Goal: Information Seeking & Learning: Learn about a topic

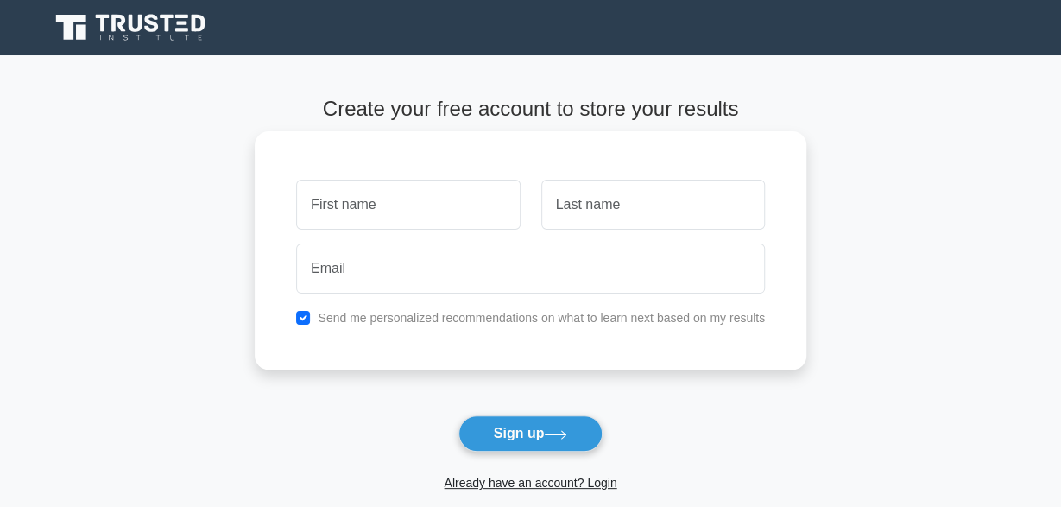
click at [375, 220] on input "text" at bounding box center [408, 205] width 224 height 50
type input "[PERSON_NAME]"
click at [547, 223] on input "text" at bounding box center [653, 205] width 224 height 50
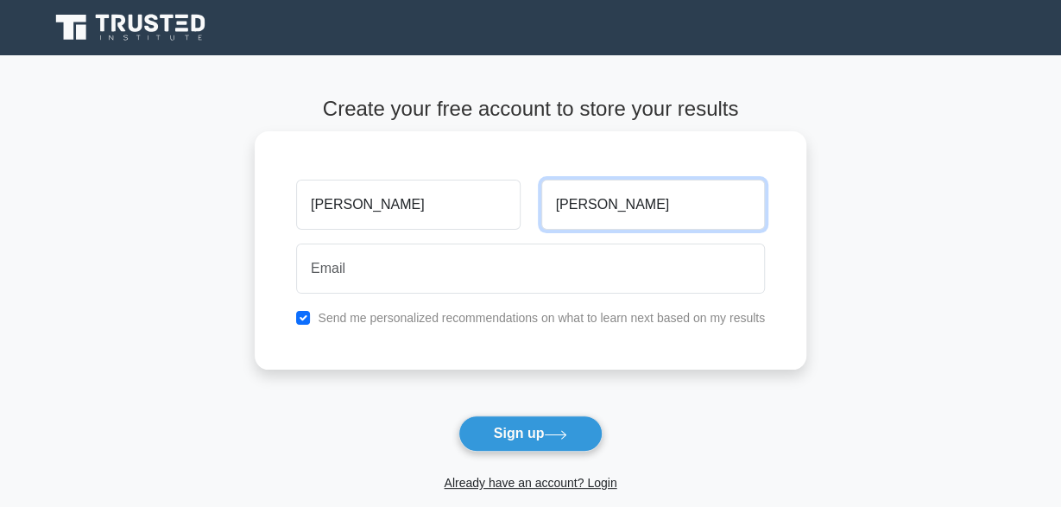
type input "MUNAM"
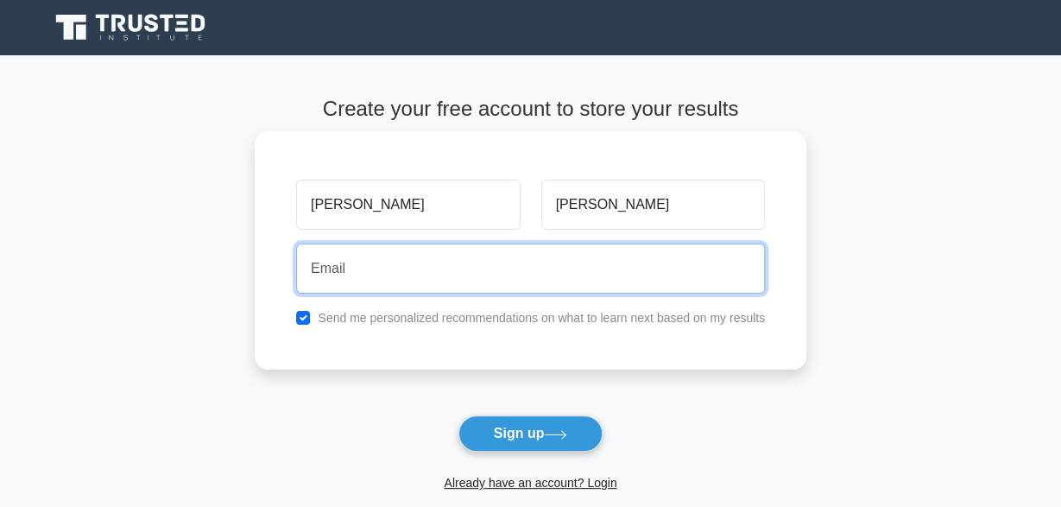
click at [370, 263] on input "email" at bounding box center [530, 268] width 469 height 50
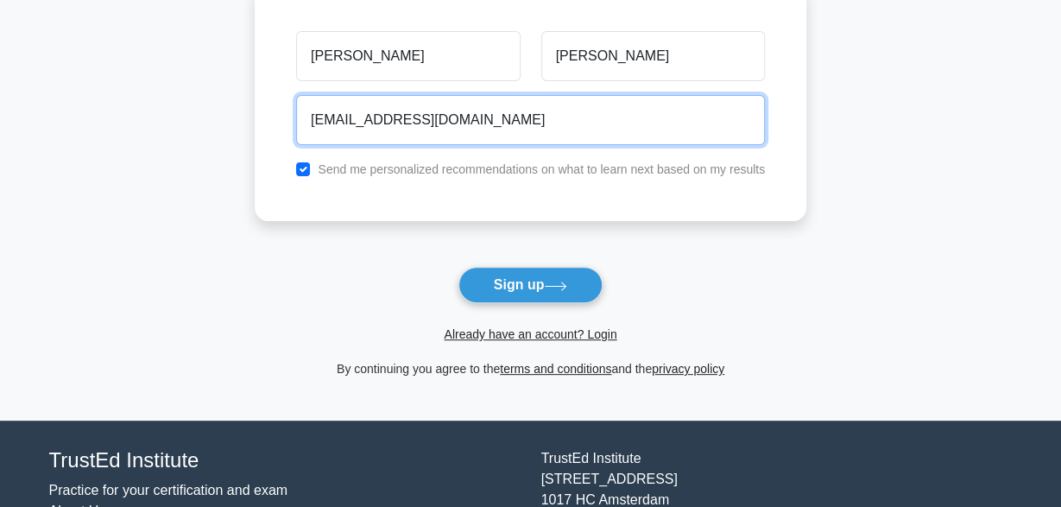
scroll to position [152, 0]
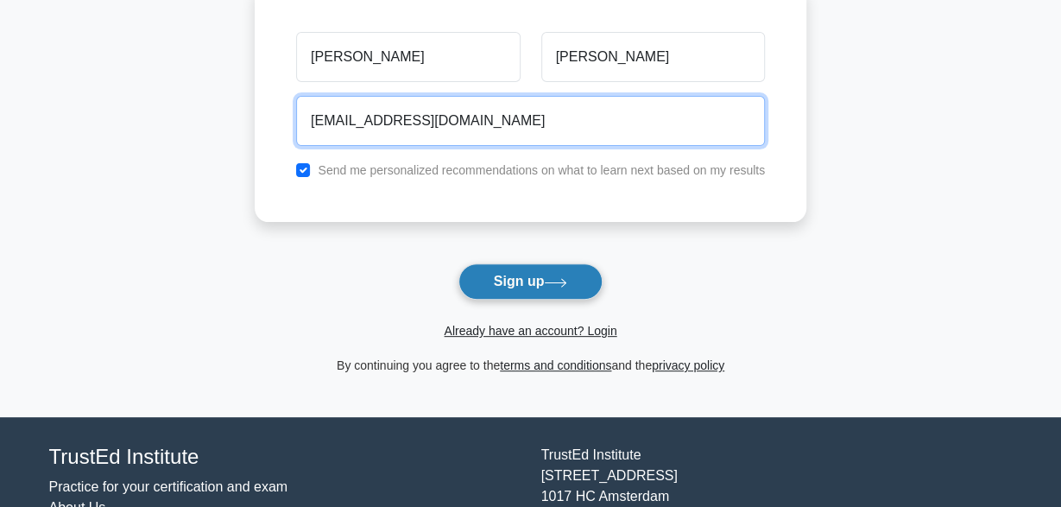
type input "tommymunam@gmail.com"
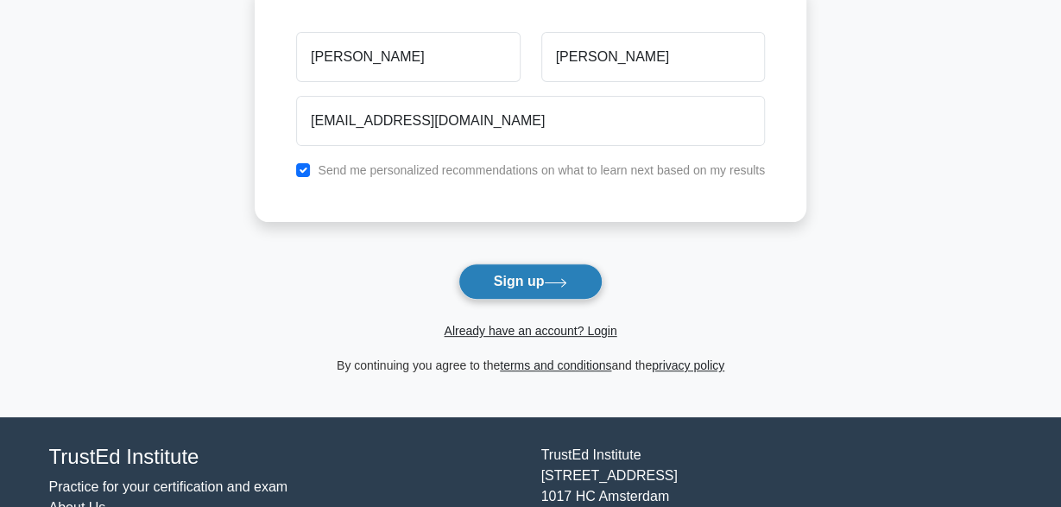
click at [532, 296] on button "Sign up" at bounding box center [530, 281] width 145 height 36
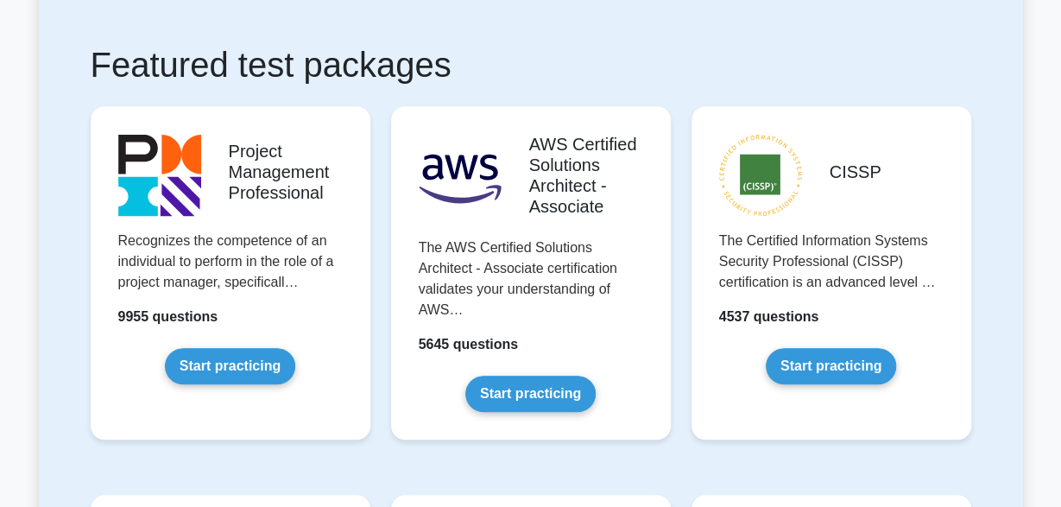
scroll to position [273, 0]
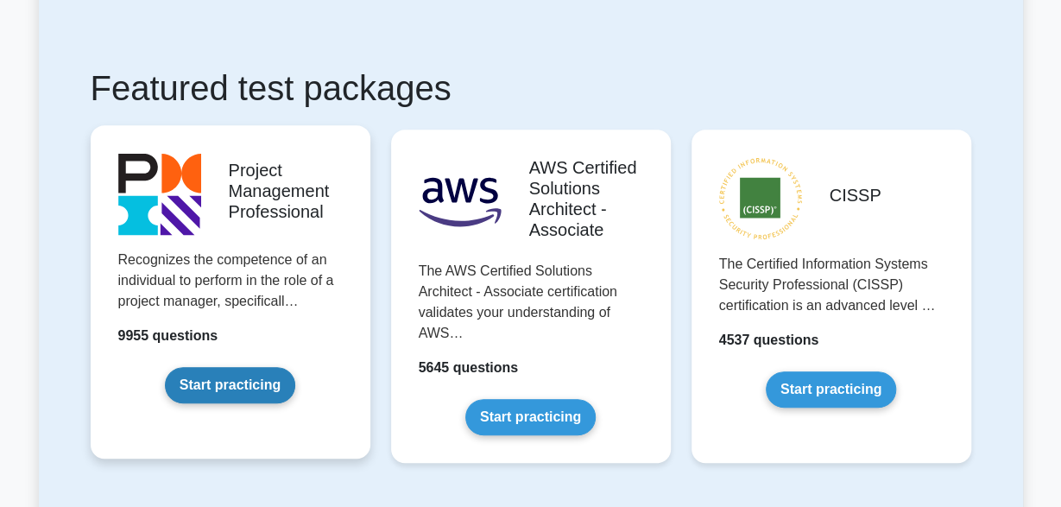
click at [256, 377] on link "Start practicing" at bounding box center [230, 385] width 130 height 36
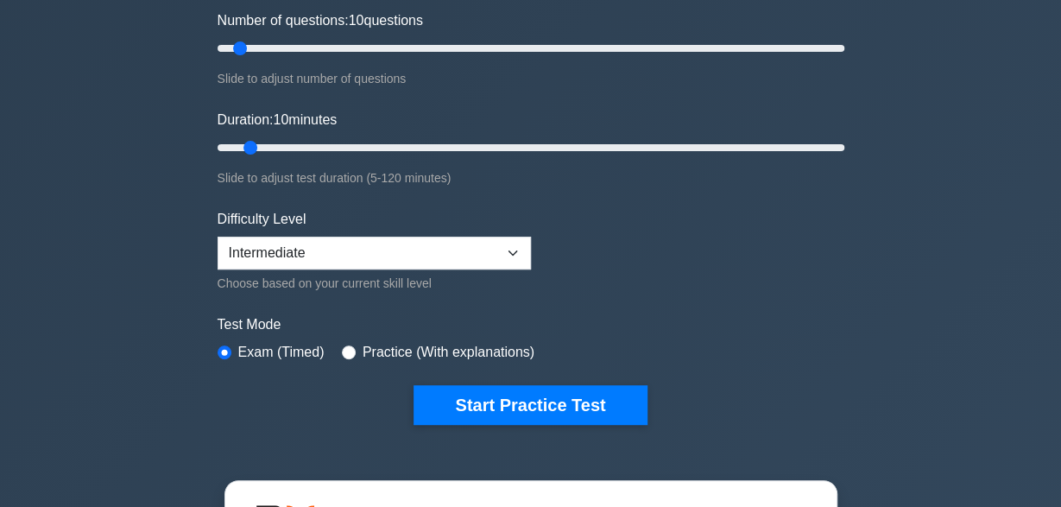
scroll to position [250, 0]
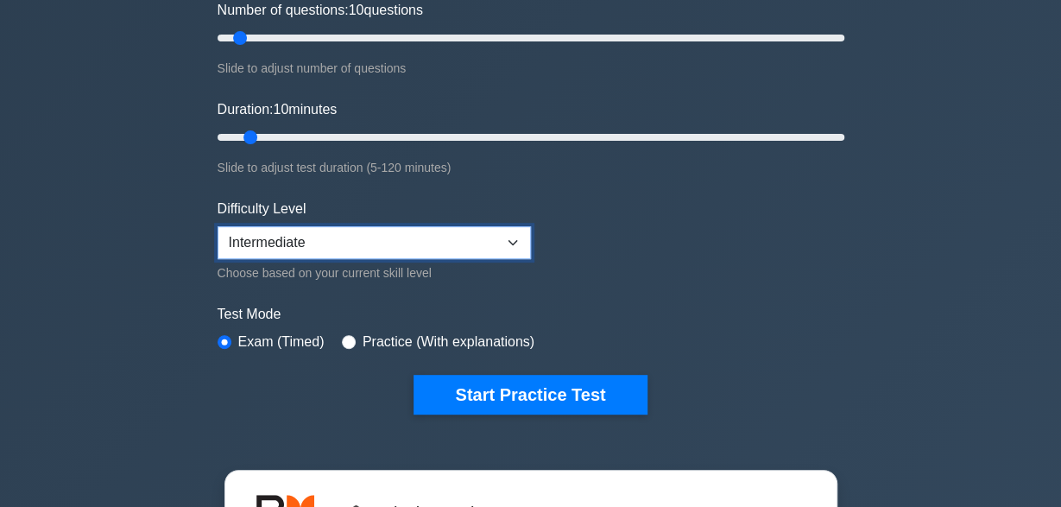
click at [218, 226] on select "Beginner Intermediate Expert" at bounding box center [374, 242] width 313 height 33
click at [510, 243] on select "Beginner Intermediate Expert" at bounding box center [374, 242] width 313 height 33
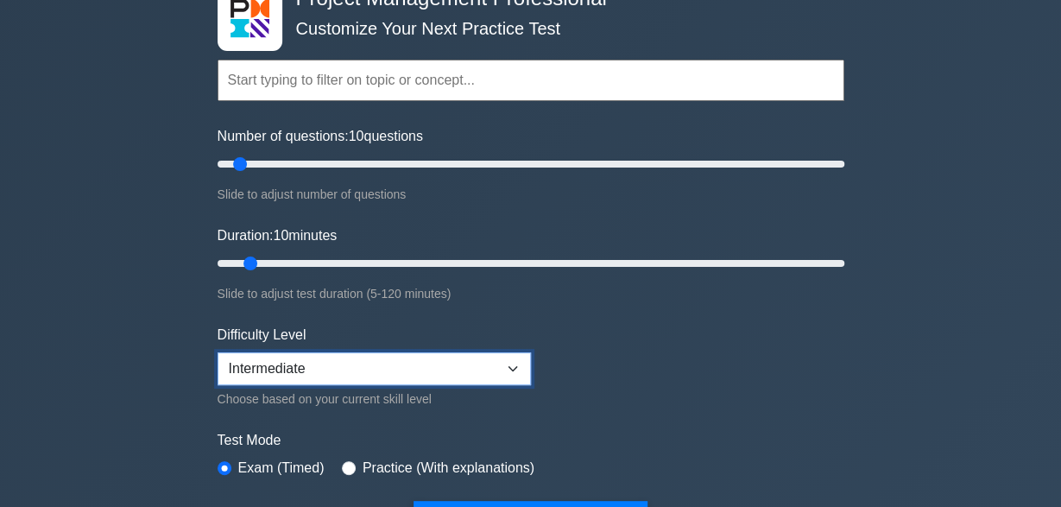
scroll to position [147, 0]
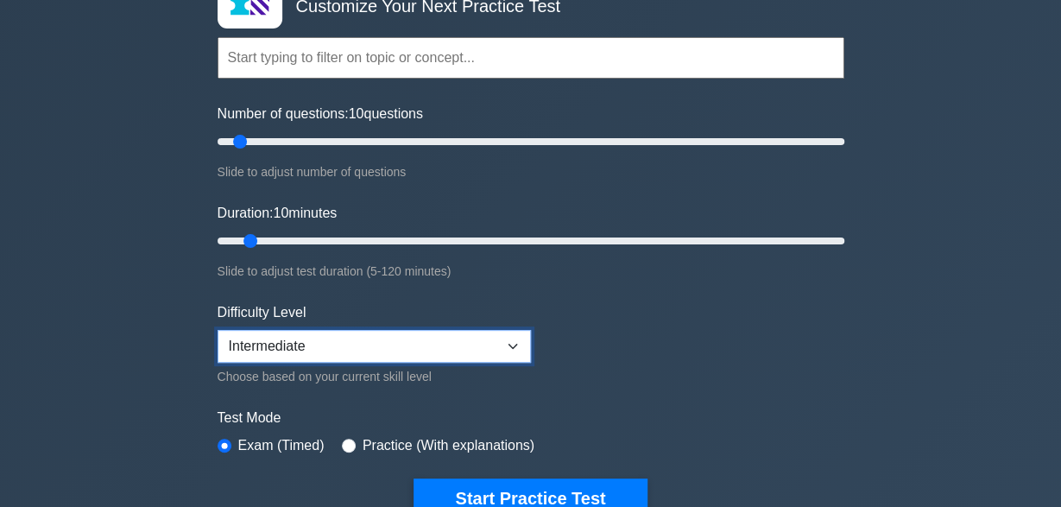
click at [218, 330] on select "Beginner Intermediate Expert" at bounding box center [374, 346] width 313 height 33
select select "beginner"
click option "Beginner" at bounding box center [0, 0] width 0 height 0
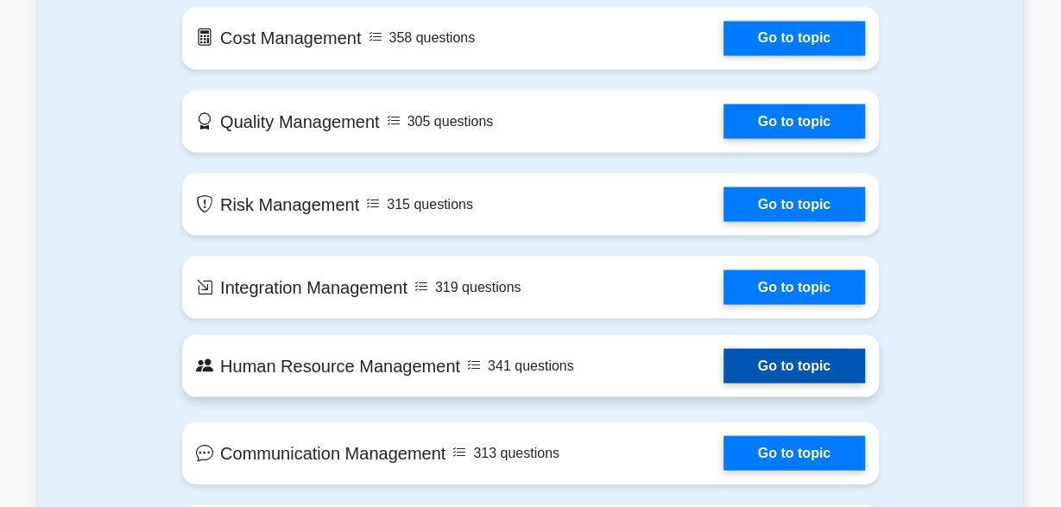
scroll to position [1539, 0]
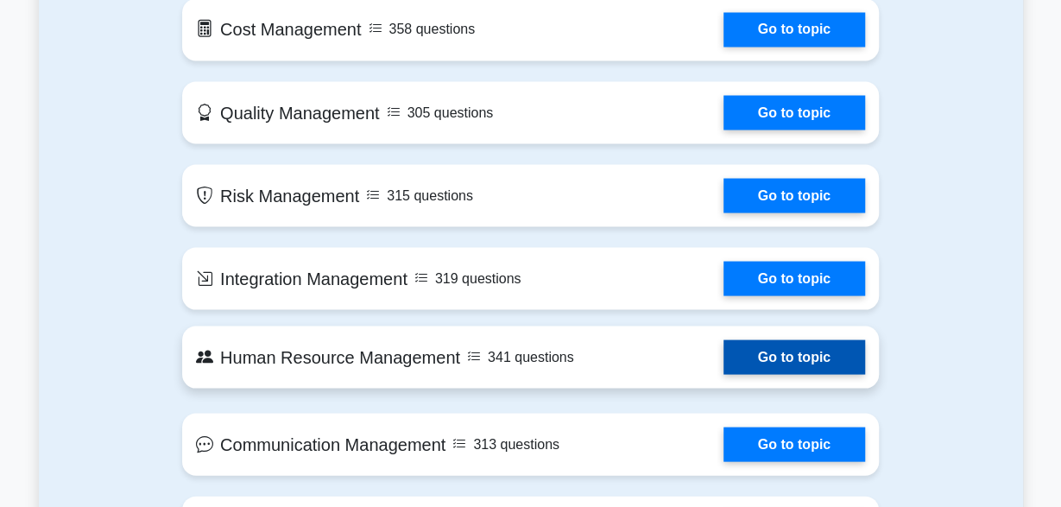
click at [767, 354] on link "Go to topic" at bounding box center [795, 357] width 142 height 35
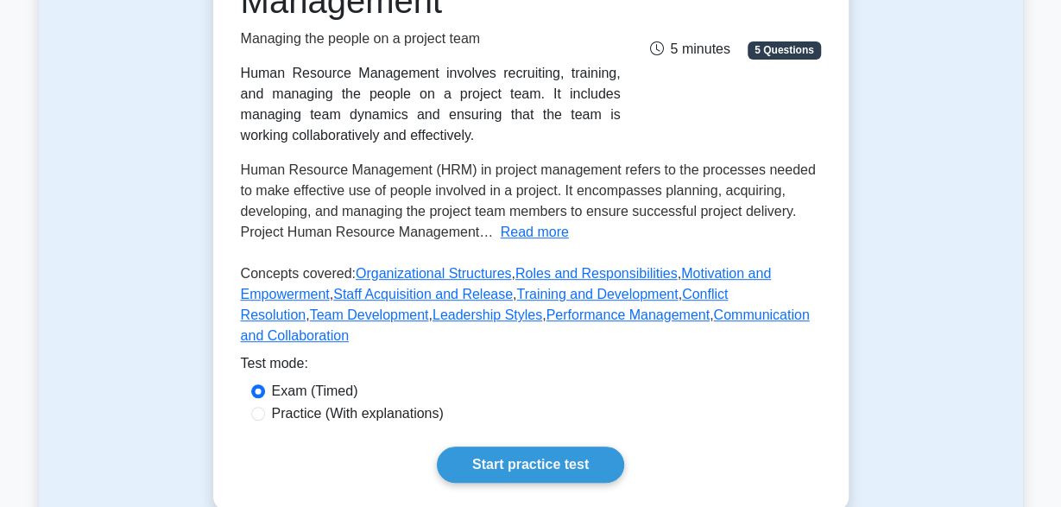
scroll to position [294, 0]
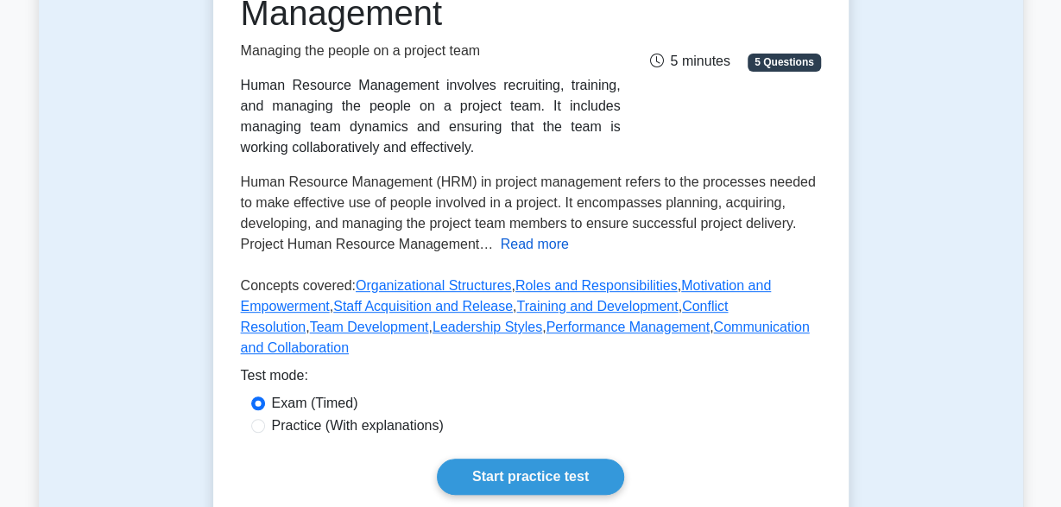
click at [521, 252] on button "Read more" at bounding box center [535, 244] width 68 height 21
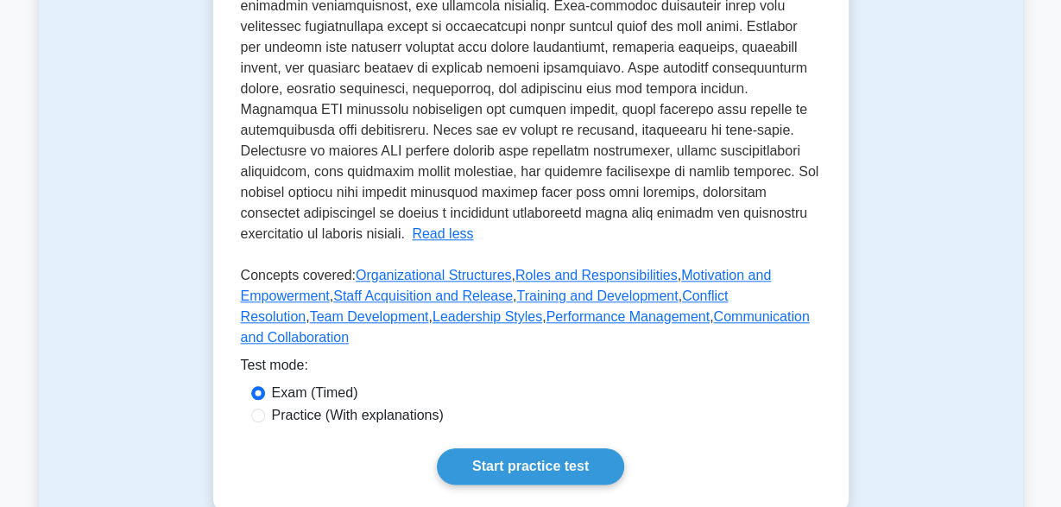
scroll to position [719, 0]
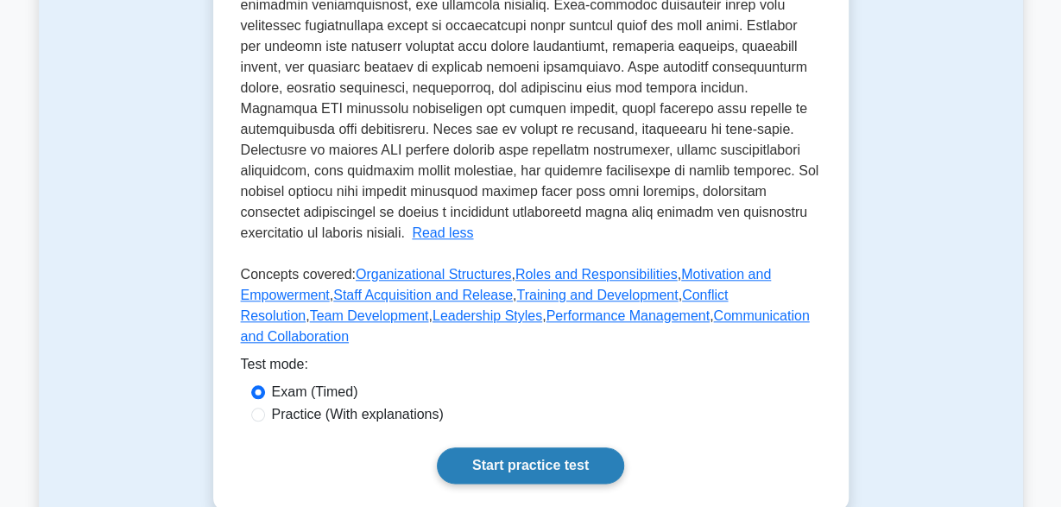
click at [500, 447] on link "Start practice test" at bounding box center [530, 465] width 187 height 36
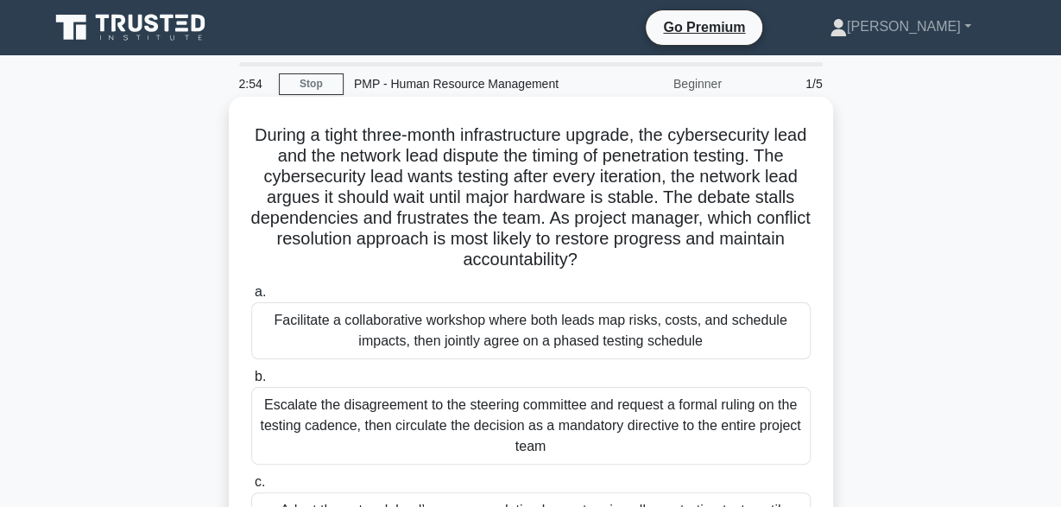
click at [728, 346] on div "Facilitate a collaborative workshop where both leads map risks, costs, and sche…" at bounding box center [531, 330] width 560 height 57
click at [251, 298] on input "a. Facilitate a collaborative workshop where both leads map risks, costs, and s…" at bounding box center [251, 292] width 0 height 11
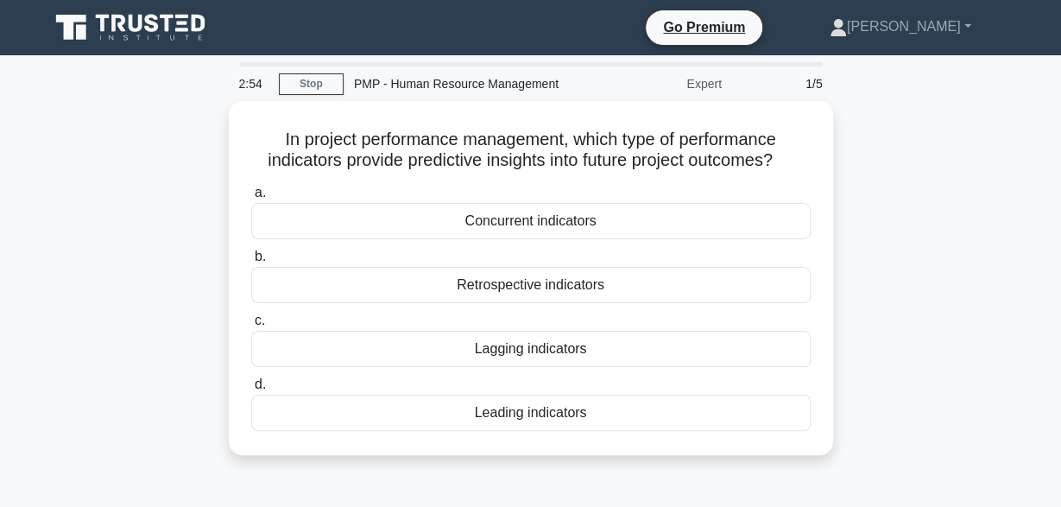
click at [728, 346] on div "Lagging indicators" at bounding box center [531, 349] width 560 height 36
click at [251, 326] on input "c. Lagging indicators" at bounding box center [251, 320] width 0 height 11
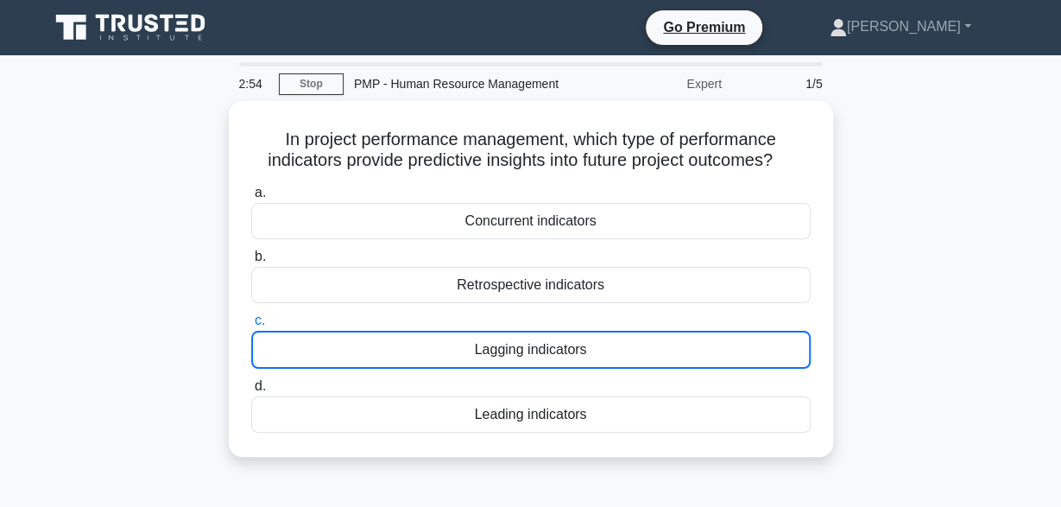
click at [728, 346] on div "Lagging indicators" at bounding box center [531, 350] width 560 height 38
click at [251, 326] on input "c. Lagging indicators" at bounding box center [251, 320] width 0 height 11
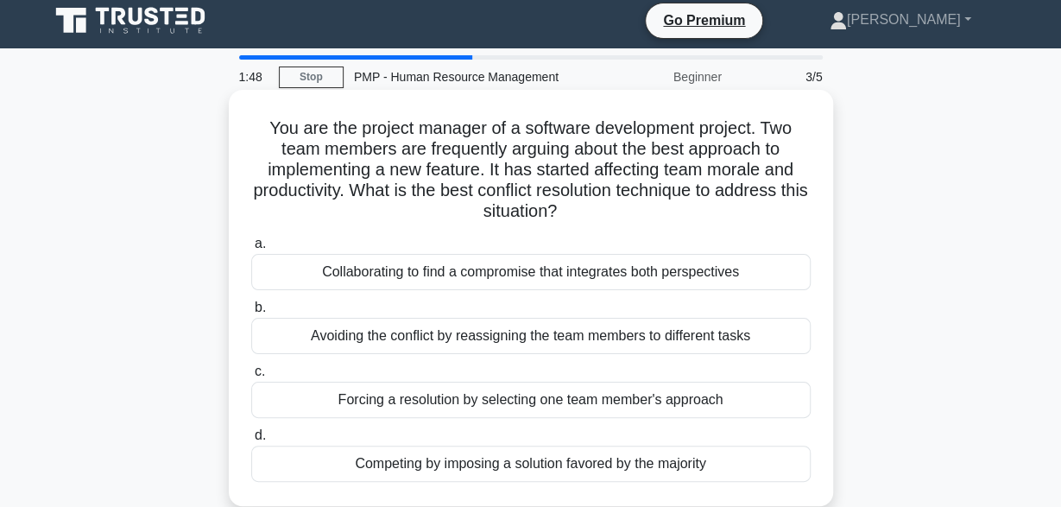
scroll to position [8, 0]
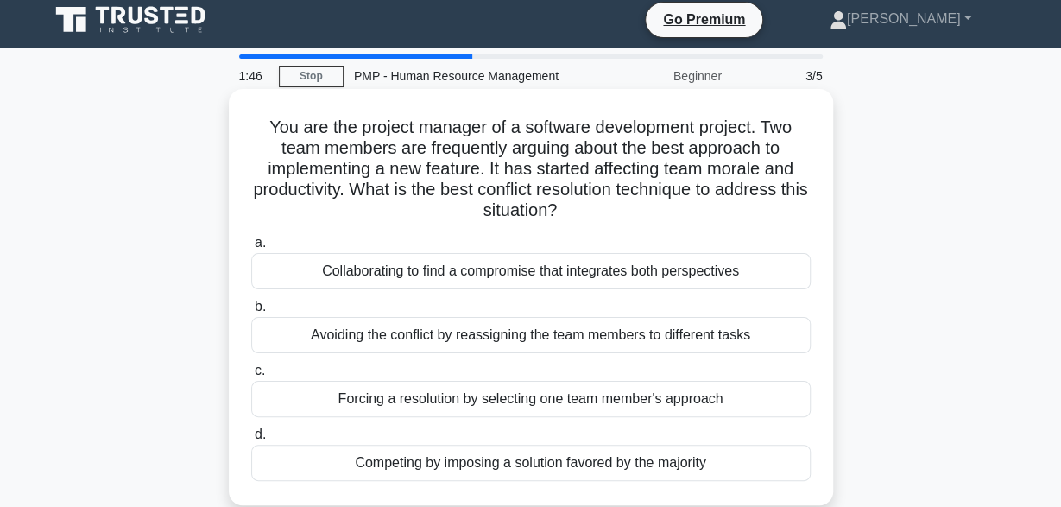
click at [667, 277] on div "Collaborating to find a compromise that integrates both perspectives" at bounding box center [531, 271] width 560 height 36
click at [251, 249] on input "a. Collaborating to find a compromise that integrates both perspectives" at bounding box center [251, 242] width 0 height 11
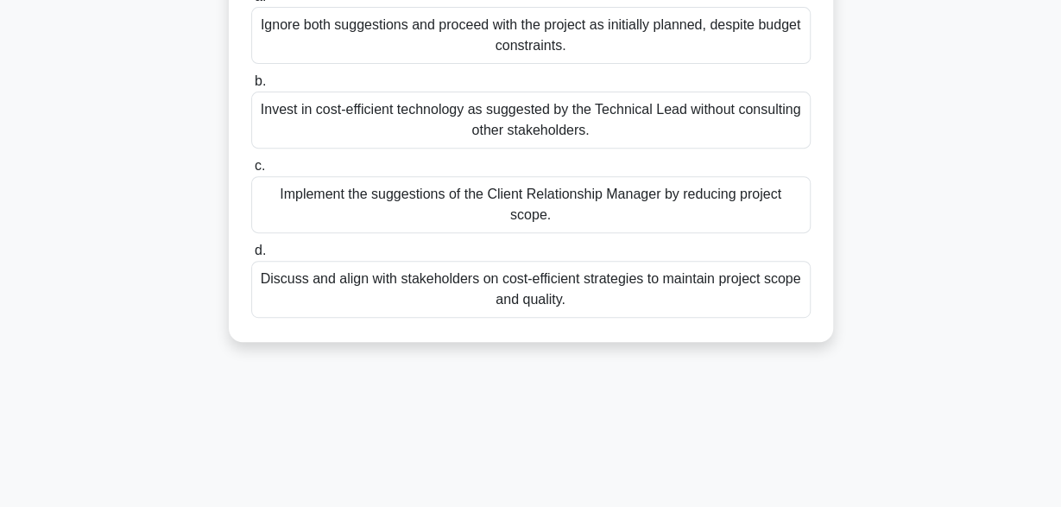
scroll to position [254, 0]
click at [572, 292] on div "Discuss and align with stakeholders on cost-efficient strategies to maintain pr…" at bounding box center [531, 289] width 560 height 57
click at [251, 256] on input "d. Discuss and align with stakeholders on cost-efficient strategies to maintain…" at bounding box center [251, 250] width 0 height 11
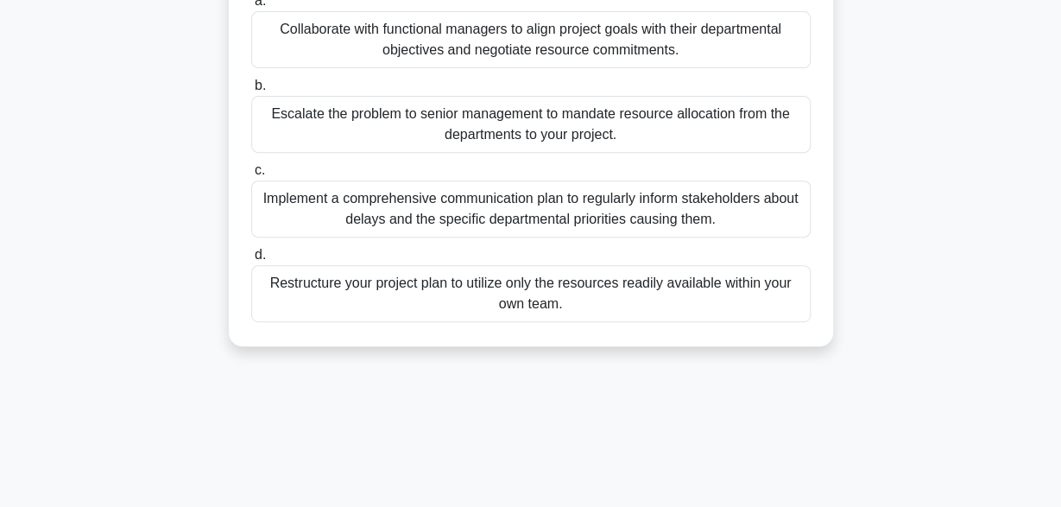
click at [572, 292] on div "Restructure your project plan to utilize only the resources readily available w…" at bounding box center [531, 293] width 560 height 57
click at [251, 261] on input "d. Restructure your project plan to utilize only the resources readily availabl…" at bounding box center [251, 255] width 0 height 11
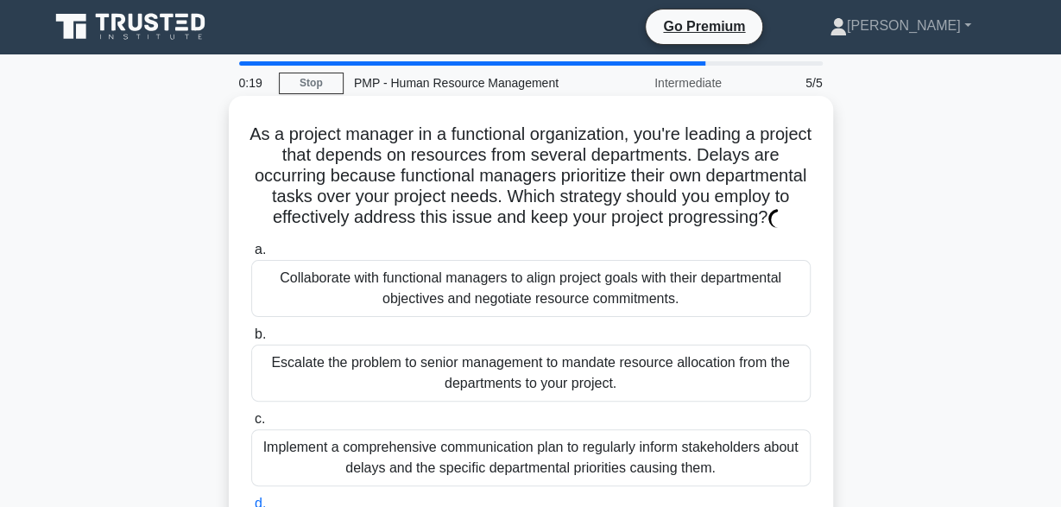
scroll to position [0, 0]
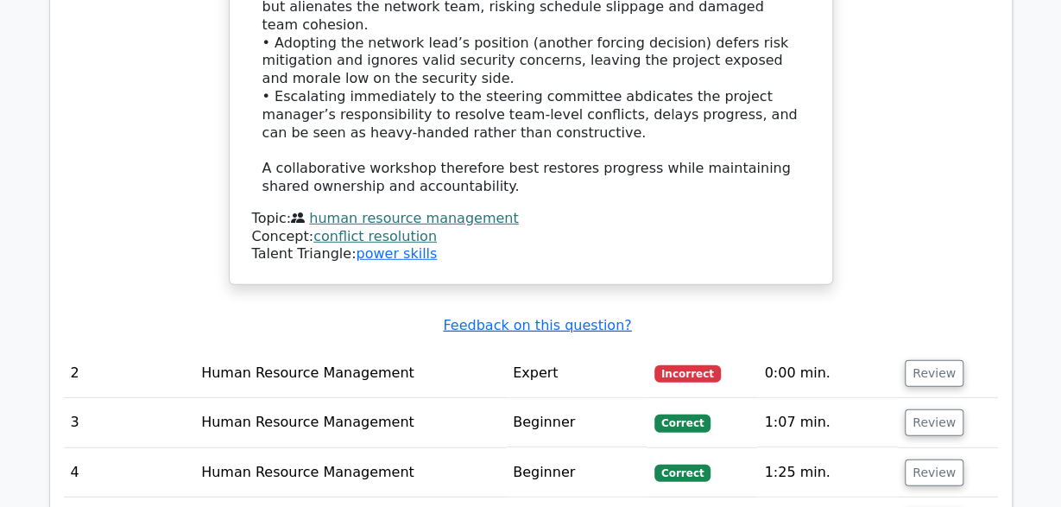
scroll to position [2273, 0]
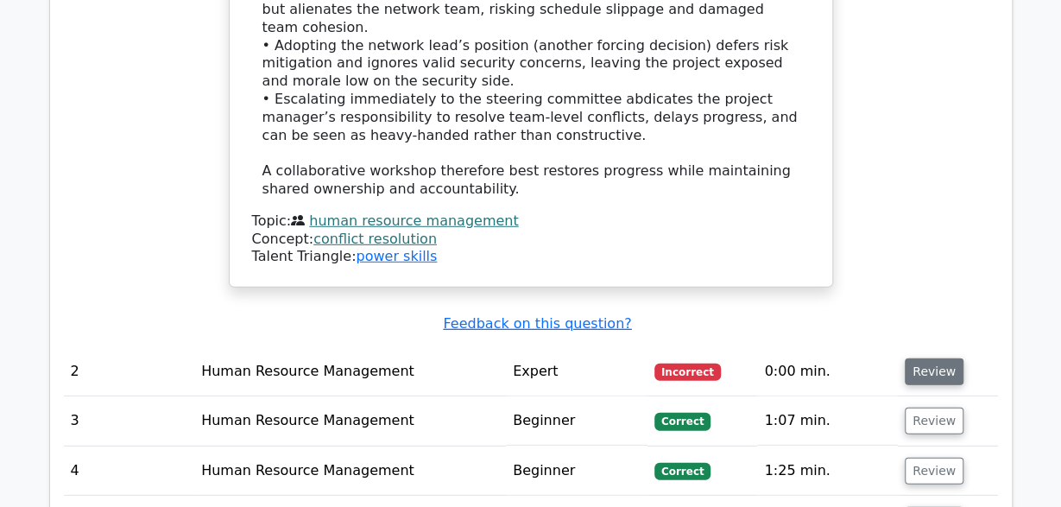
click at [911, 358] on button "Review" at bounding box center [934, 371] width 59 height 27
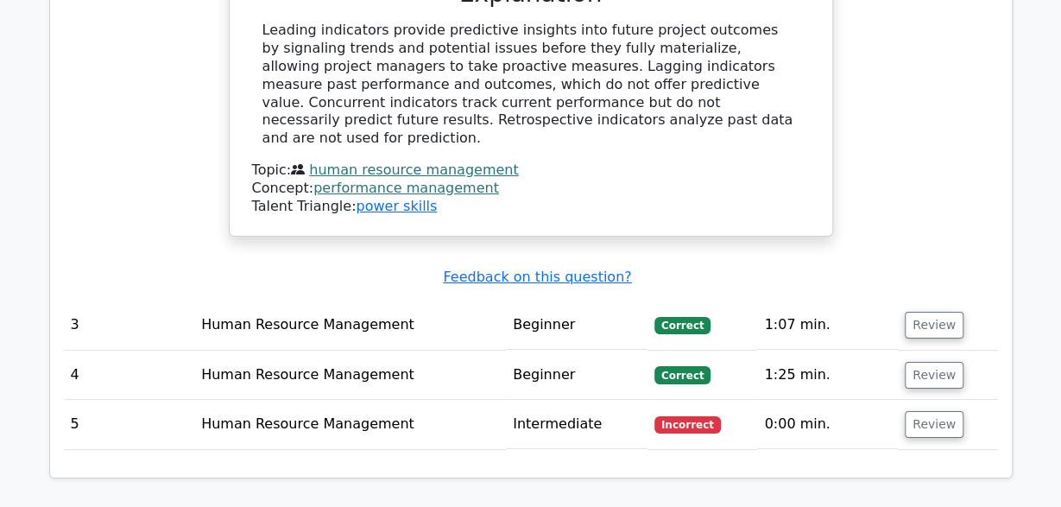
scroll to position [3038, 0]
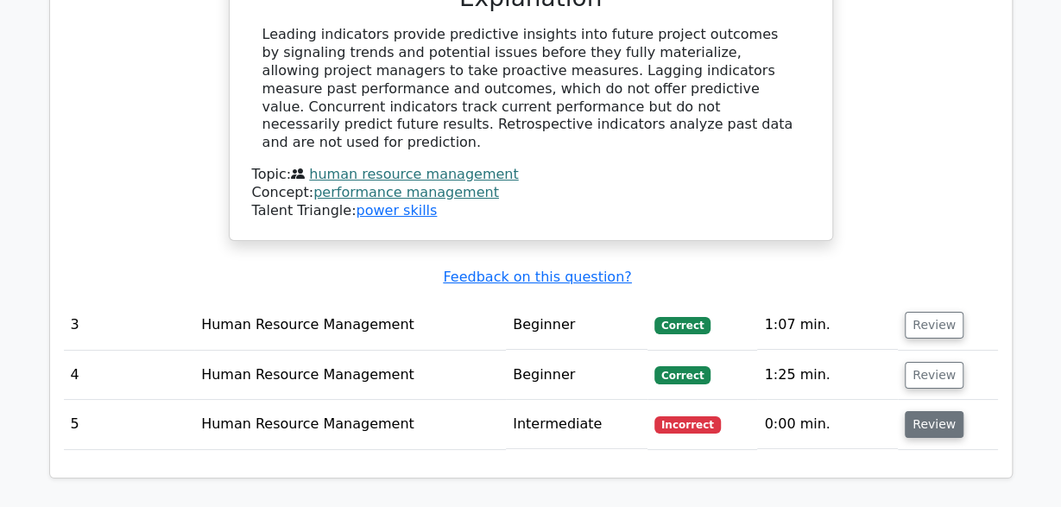
click at [923, 411] on button "Review" at bounding box center [934, 424] width 59 height 27
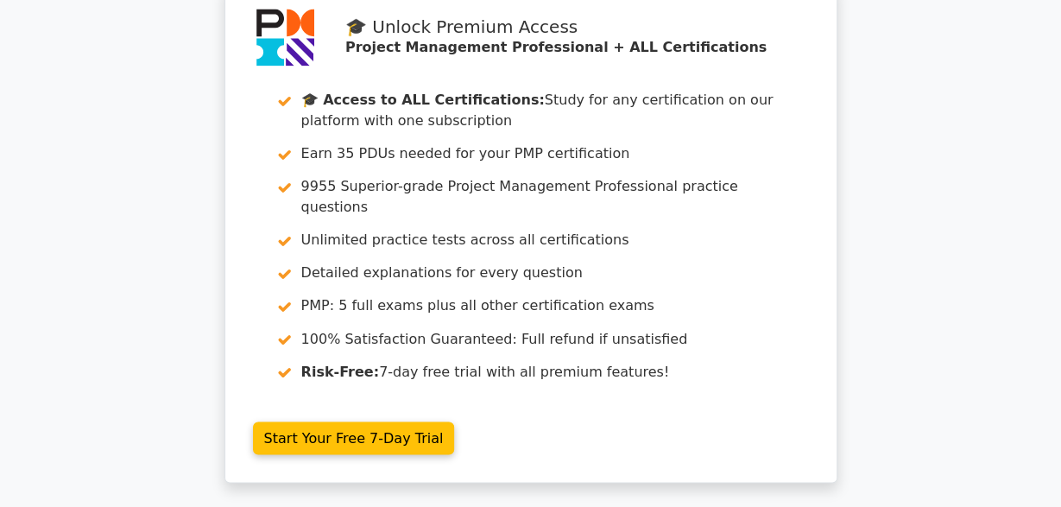
scroll to position [4542, 0]
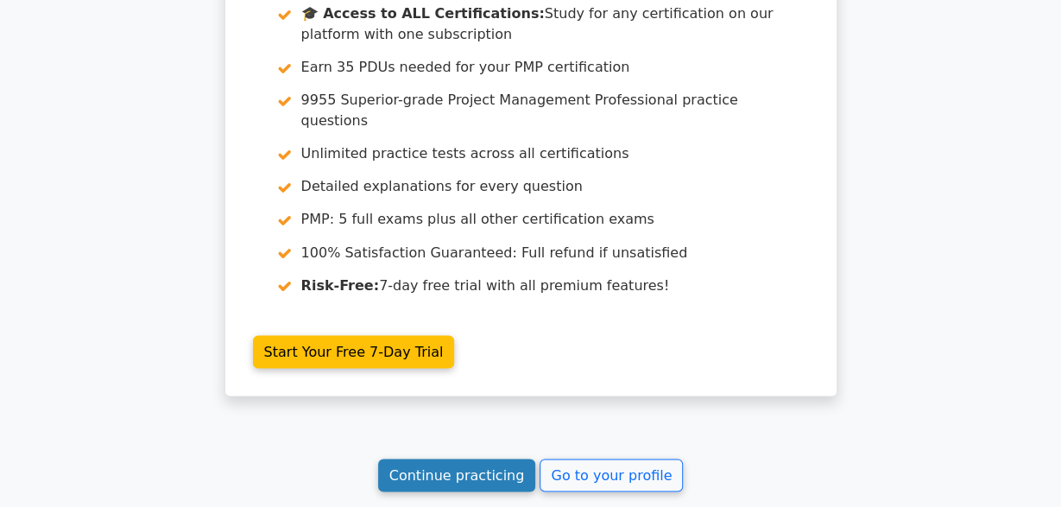
click at [486, 458] on link "Continue practicing" at bounding box center [457, 474] width 158 height 33
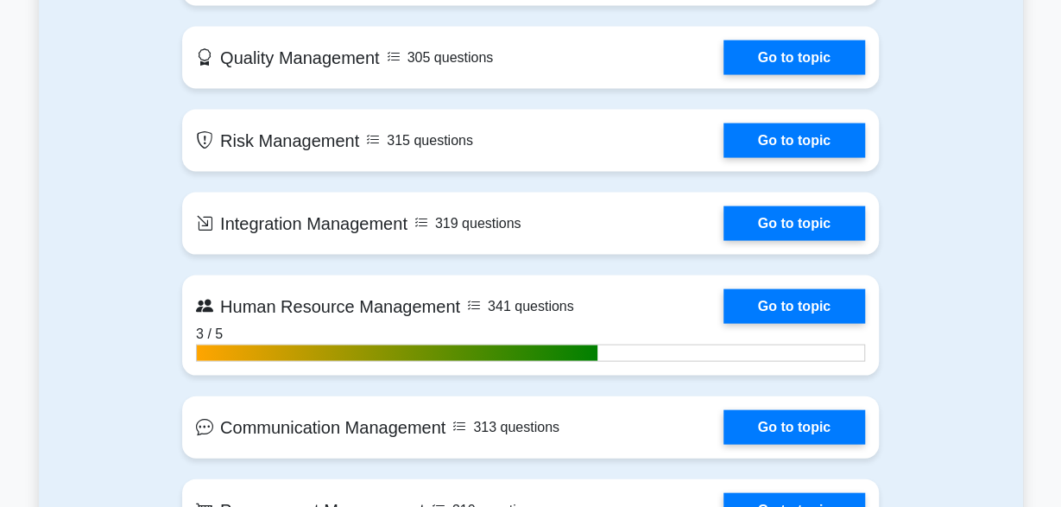
scroll to position [1598, 0]
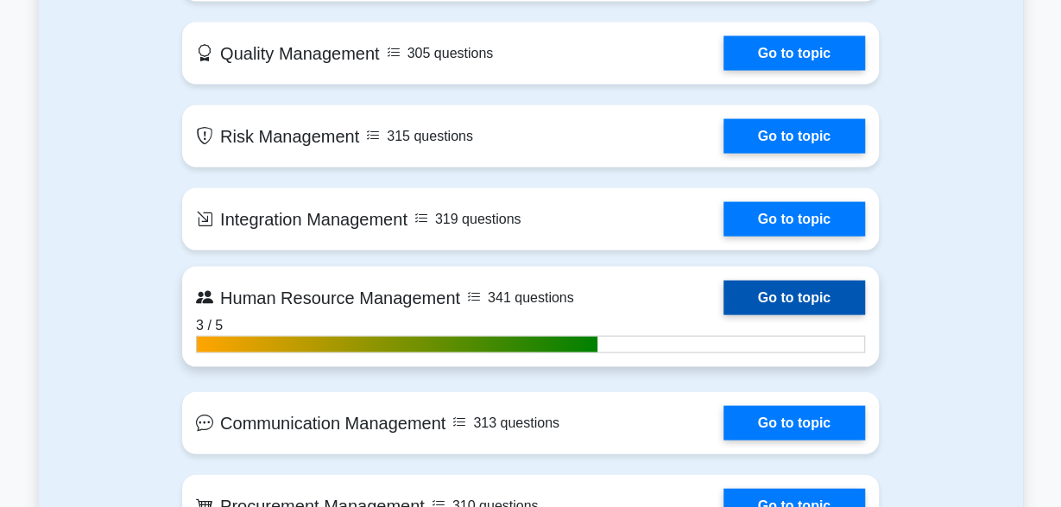
click at [811, 291] on link "Go to topic" at bounding box center [795, 298] width 142 height 35
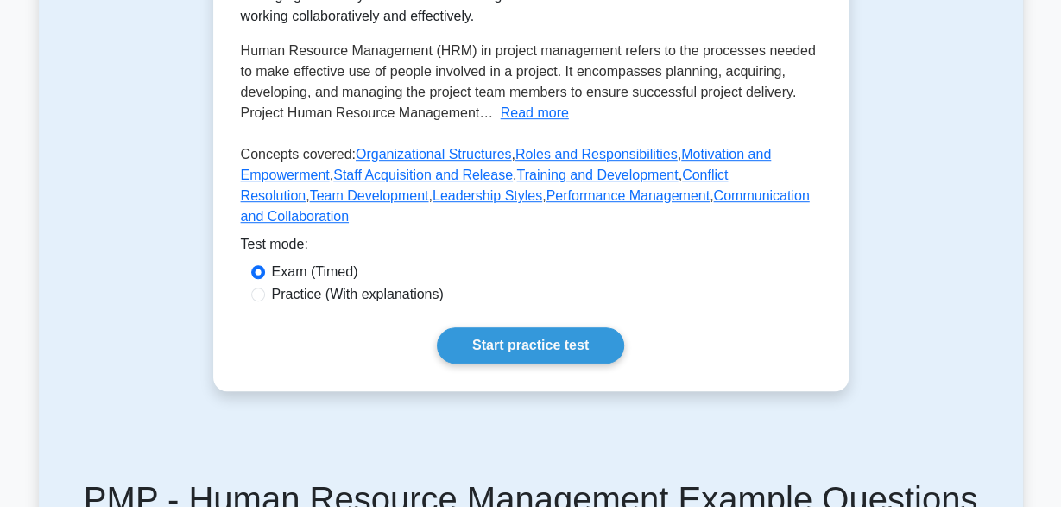
scroll to position [425, 0]
click at [260, 288] on input "Practice (With explanations)" at bounding box center [258, 295] width 14 height 14
radio input "true"
click at [256, 265] on input "Exam (Timed)" at bounding box center [258, 272] width 14 height 14
radio input "true"
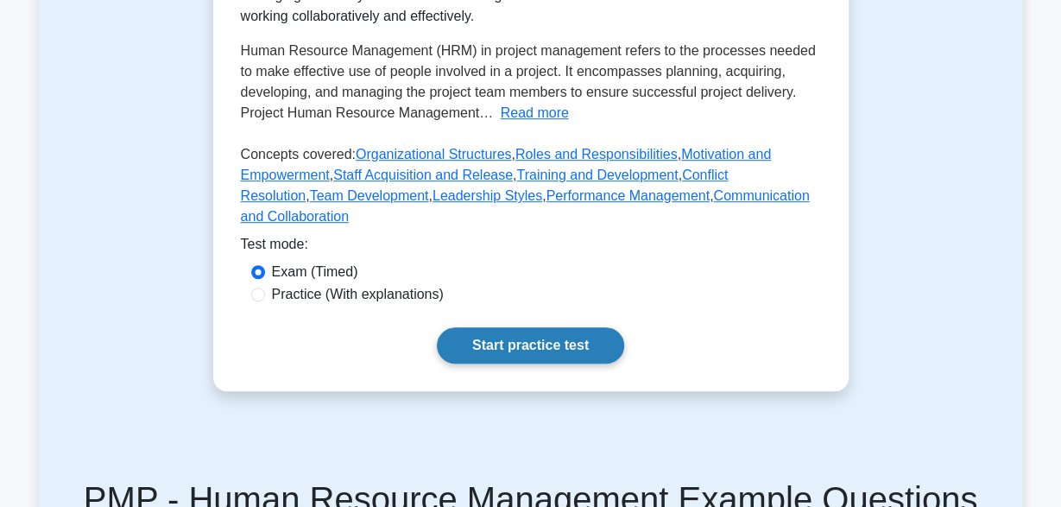
click at [466, 327] on link "Start practice test" at bounding box center [530, 345] width 187 height 36
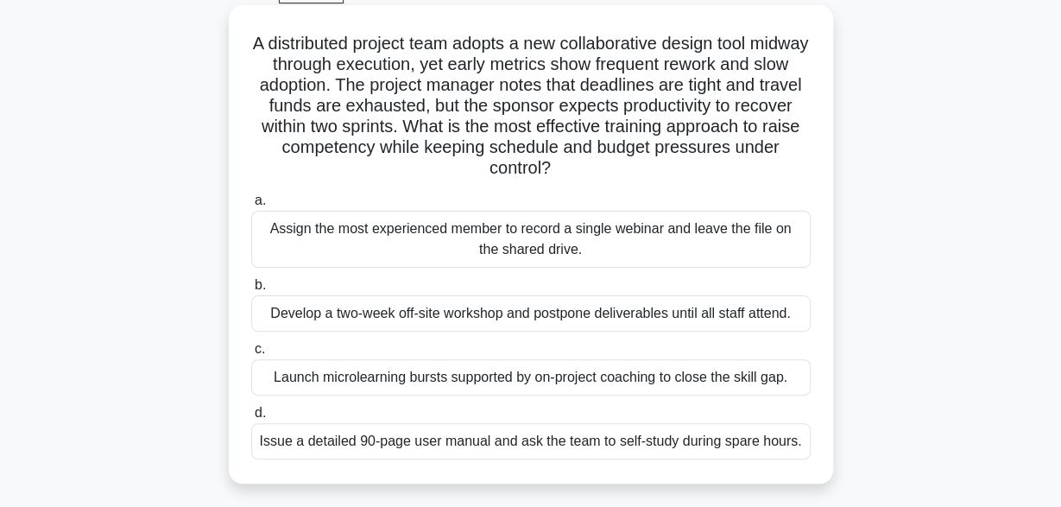
scroll to position [89, 0]
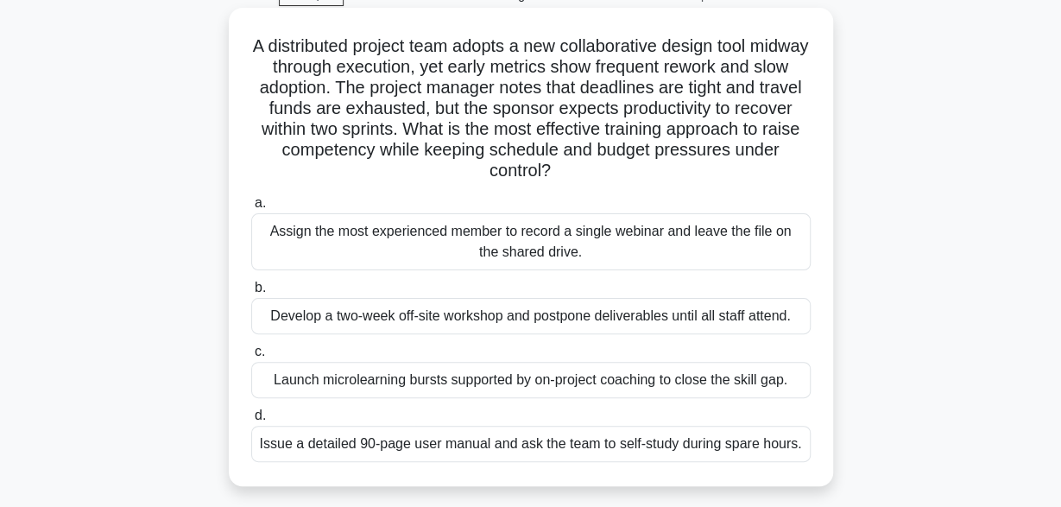
click at [516, 246] on div "Assign the most experienced member to record a single webinar and leave the fil…" at bounding box center [531, 241] width 560 height 57
click at [251, 209] on input "a. Assign the most experienced member to record a single webinar and leave the …" at bounding box center [251, 203] width 0 height 11
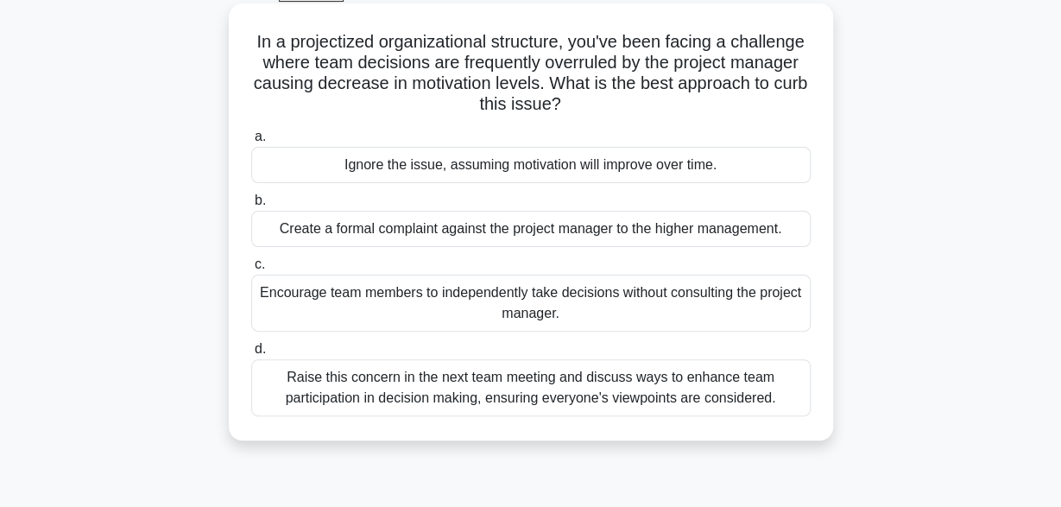
scroll to position [94, 0]
click at [467, 387] on div "Raise this concern in the next team meeting and discuss ways to enhance team pa…" at bounding box center [531, 386] width 560 height 57
click at [251, 354] on input "d. Raise this concern in the next team meeting and discuss ways to enhance team…" at bounding box center [251, 348] width 0 height 11
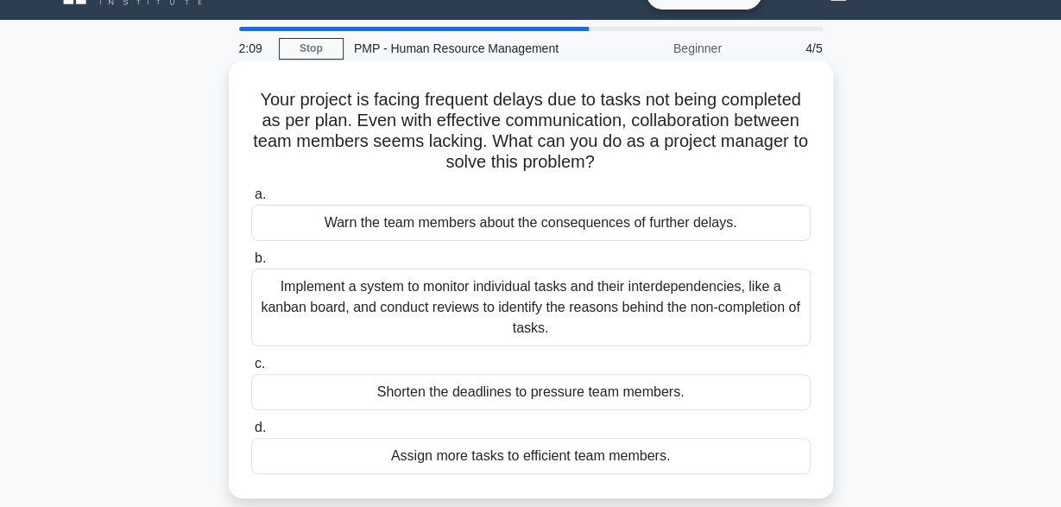
scroll to position [34, 0]
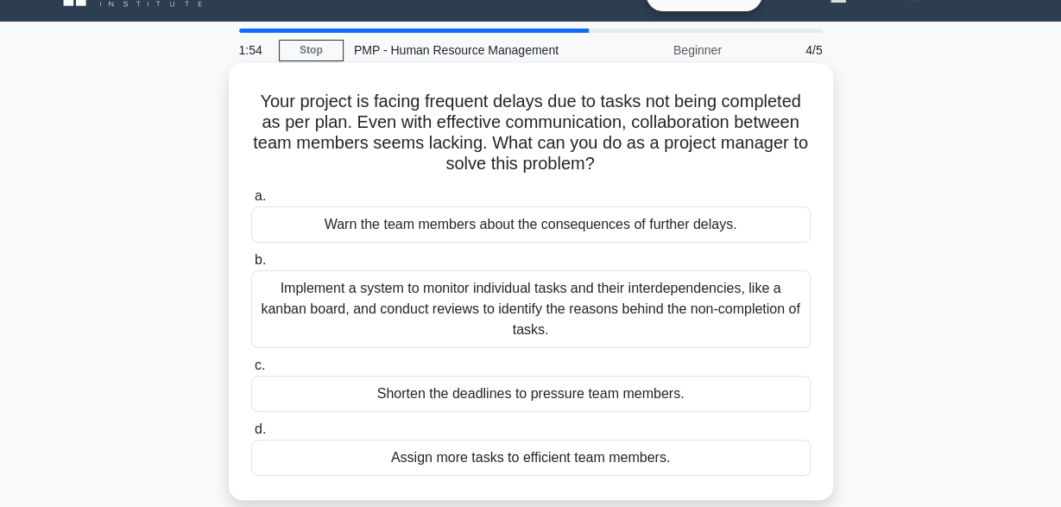
click at [452, 318] on div "Implement a system to monitor individual tasks and their interdependencies, lik…" at bounding box center [531, 309] width 560 height 78
click at [251, 266] on input "b. Implement a system to monitor individual tasks and their interdependencies, …" at bounding box center [251, 260] width 0 height 11
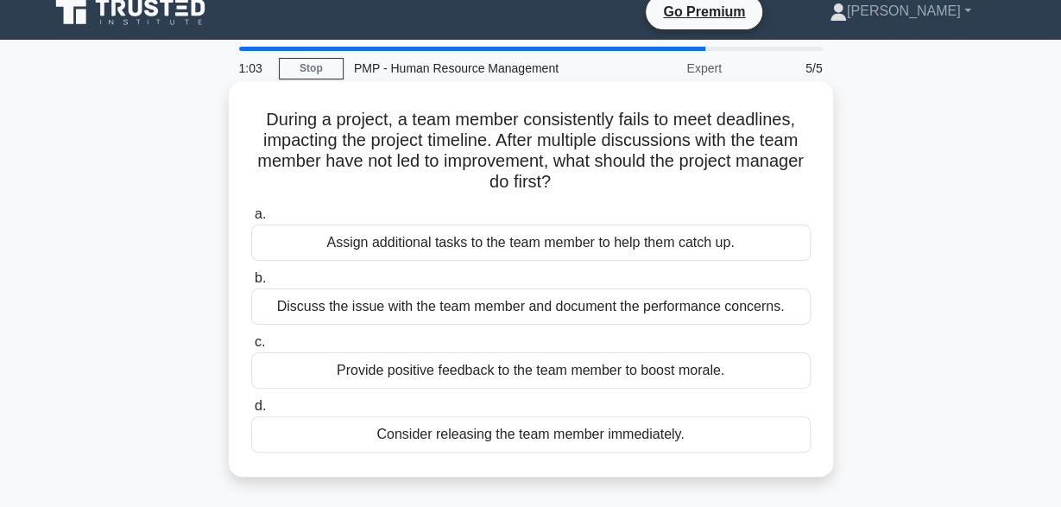
scroll to position [8, 0]
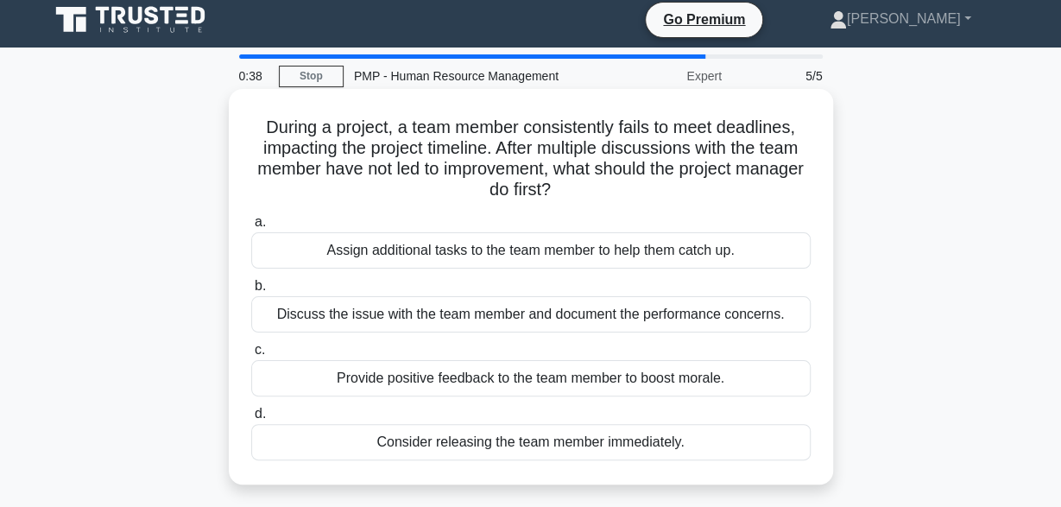
click at [465, 319] on div "Discuss the issue with the team member and document the performance concerns." at bounding box center [531, 314] width 560 height 36
click at [251, 292] on input "b. Discuss the issue with the team member and document the performance concerns." at bounding box center [251, 286] width 0 height 11
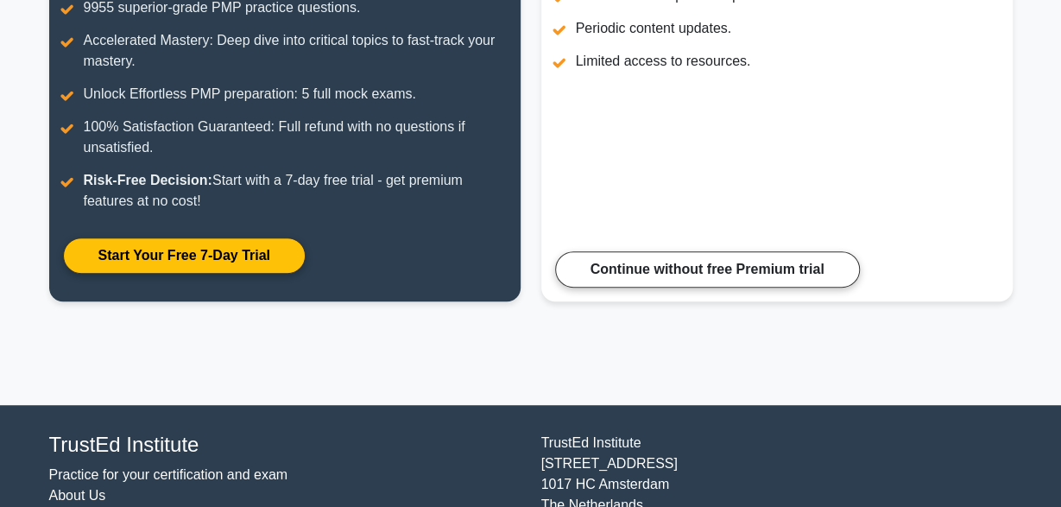
scroll to position [335, 0]
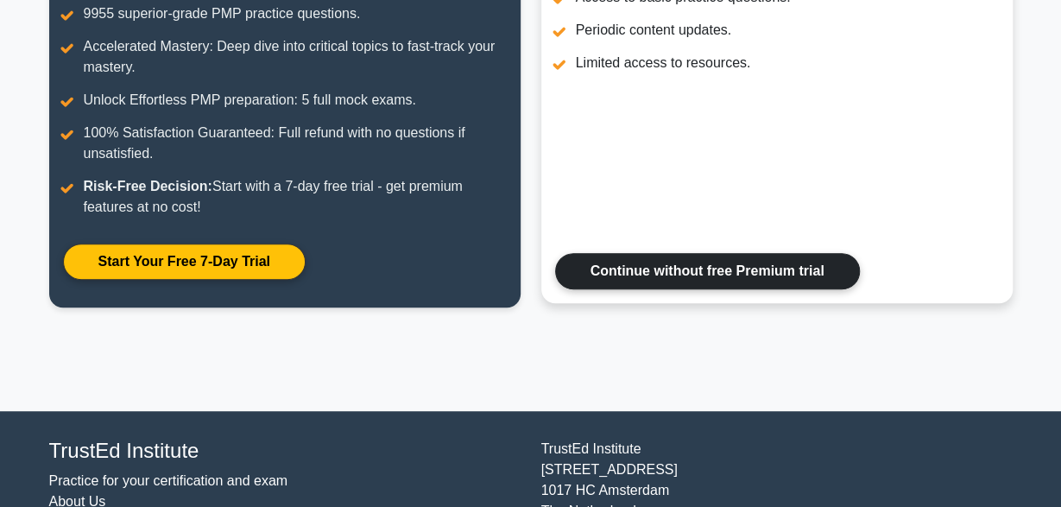
click at [728, 281] on link "Continue without free Premium trial" at bounding box center [707, 271] width 305 height 36
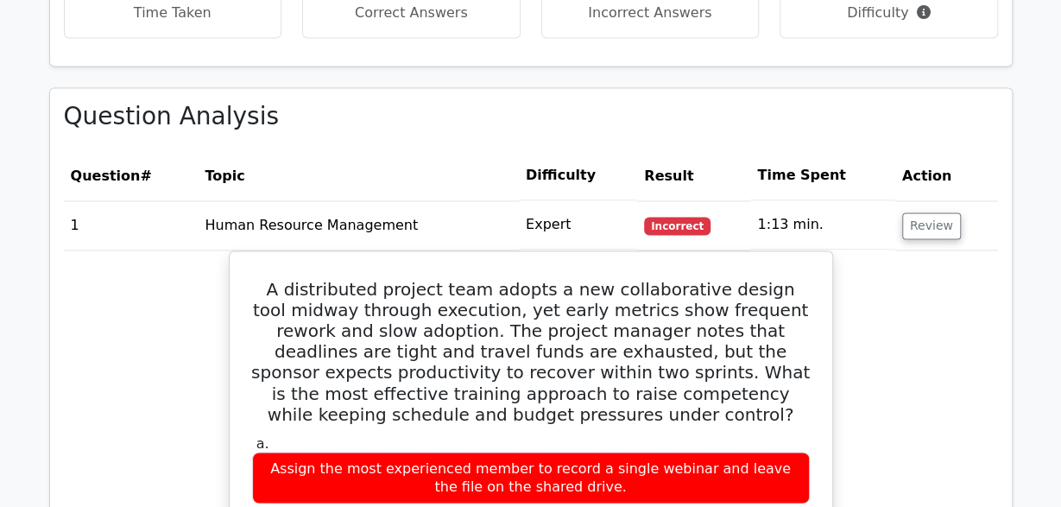
scroll to position [1190, 0]
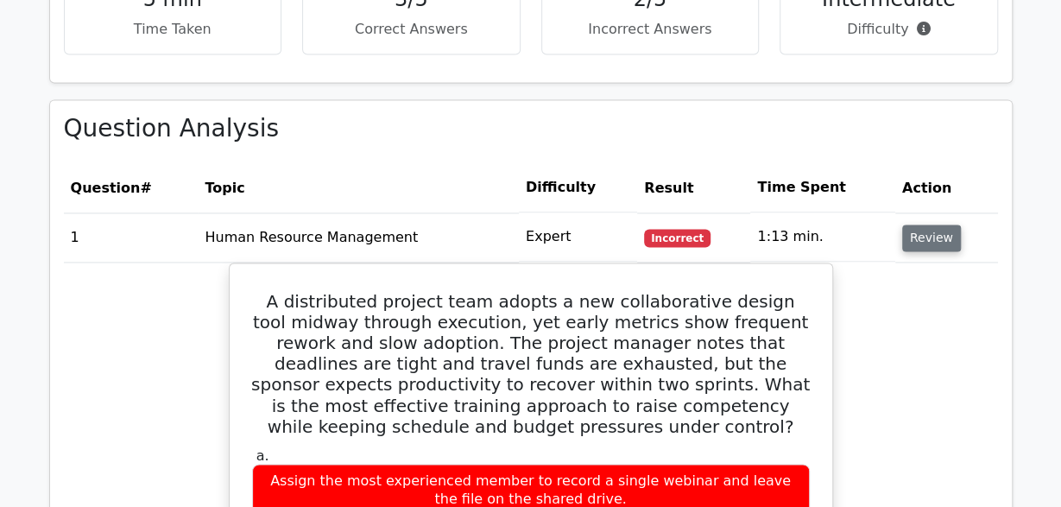
click at [911, 225] on button "Review" at bounding box center [931, 238] width 59 height 27
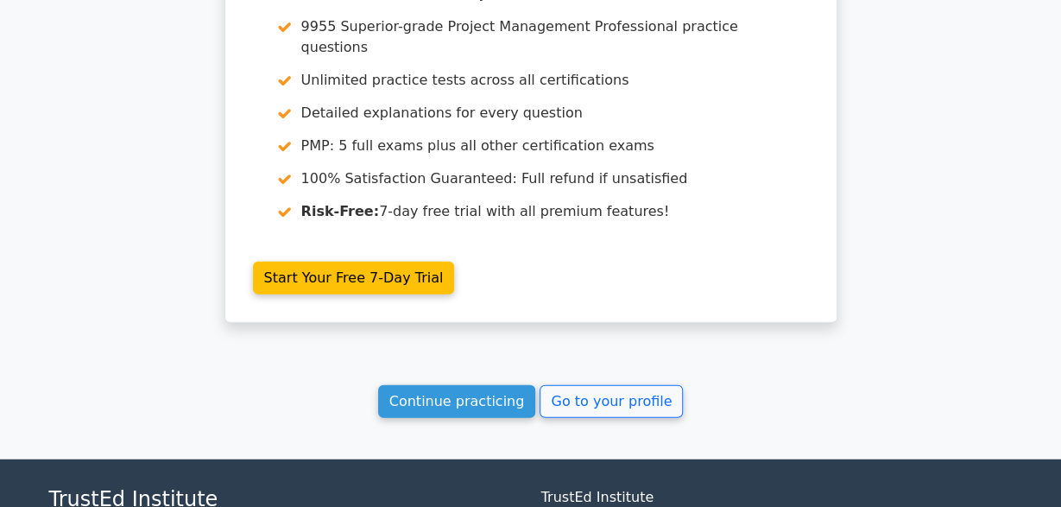
scroll to position [2027, 0]
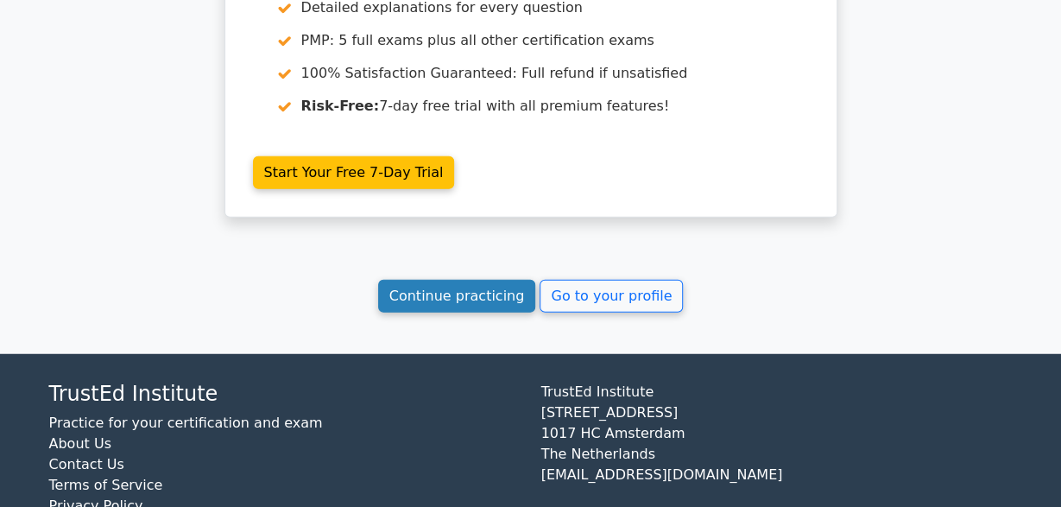
click at [502, 280] on link "Continue practicing" at bounding box center [457, 296] width 158 height 33
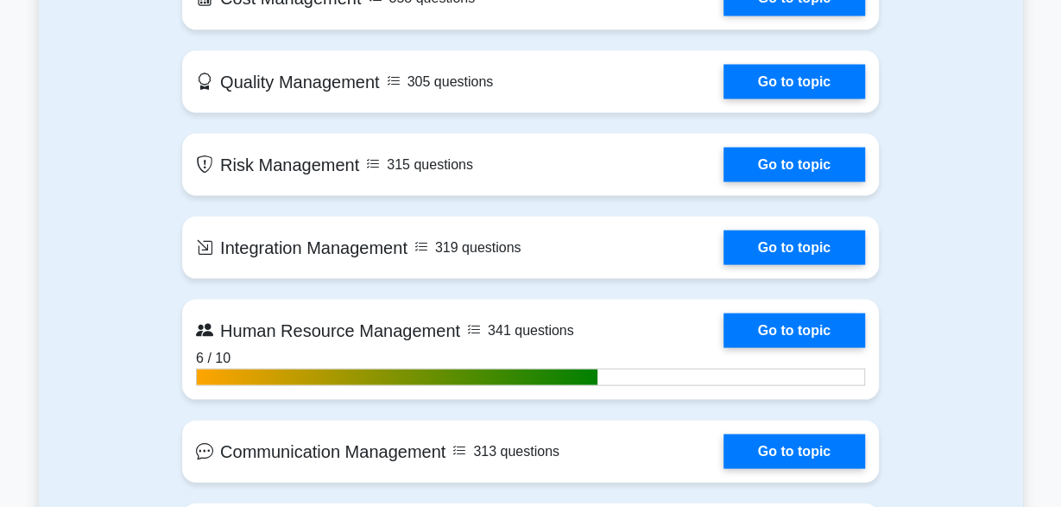
scroll to position [1568, 0]
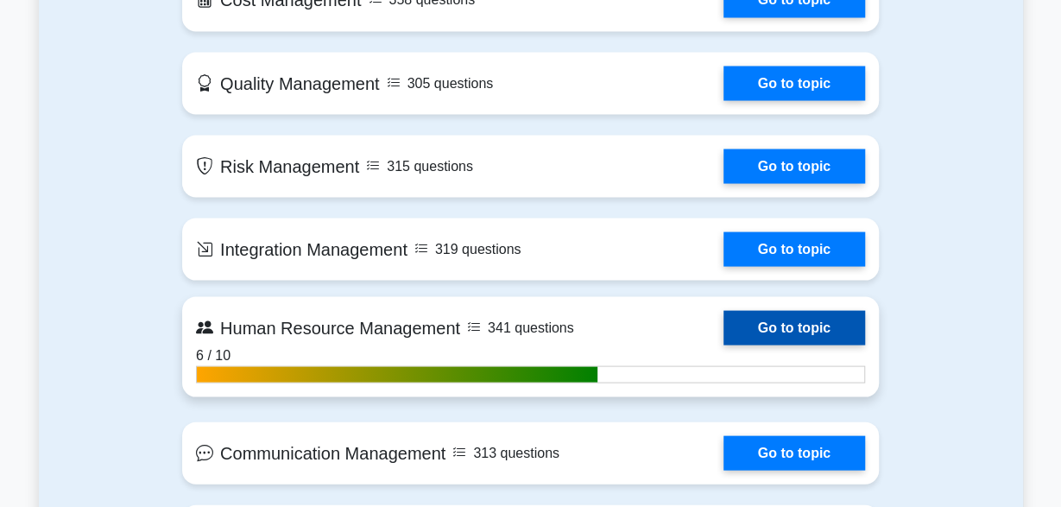
click at [757, 327] on link "Go to topic" at bounding box center [795, 328] width 142 height 35
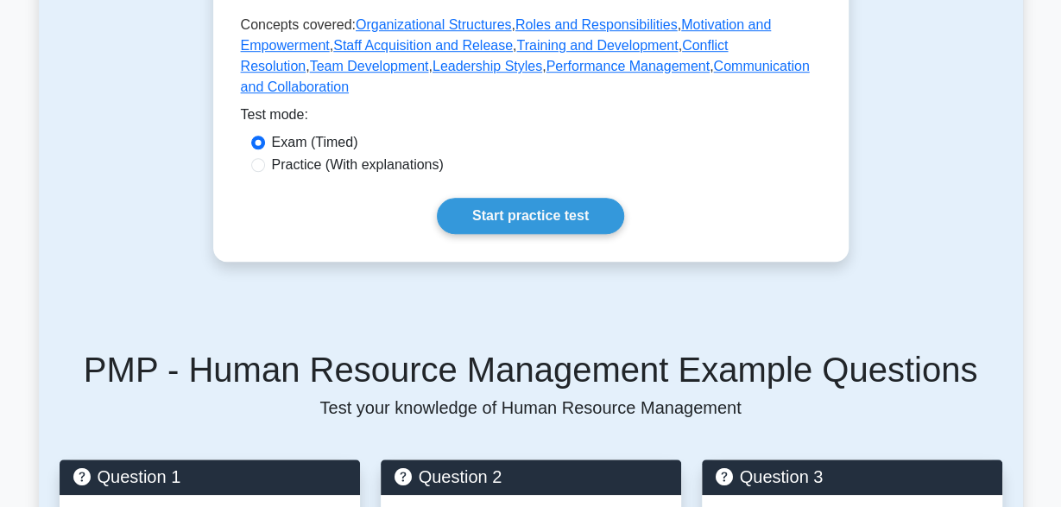
scroll to position [554, 0]
click at [527, 204] on link "Start practice test" at bounding box center [530, 216] width 187 height 36
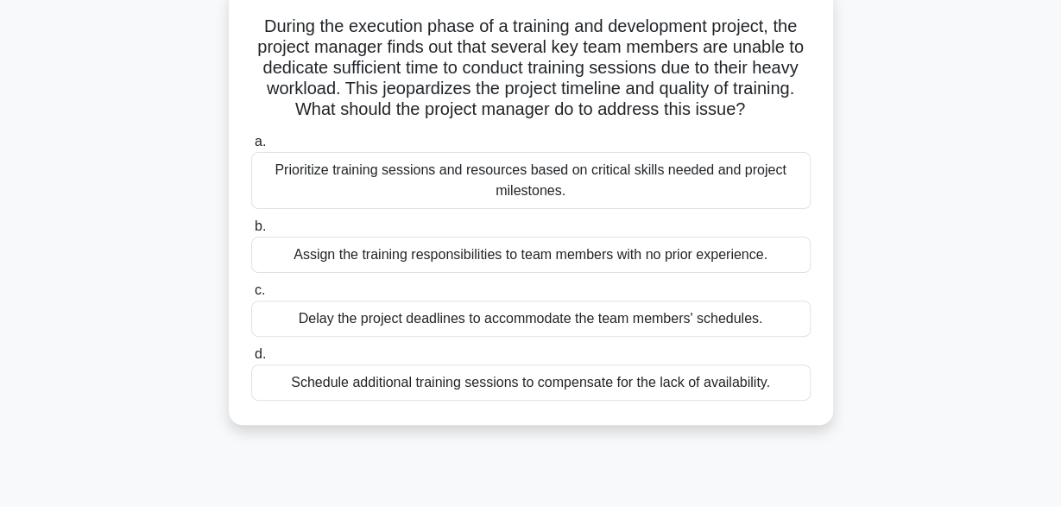
scroll to position [112, 0]
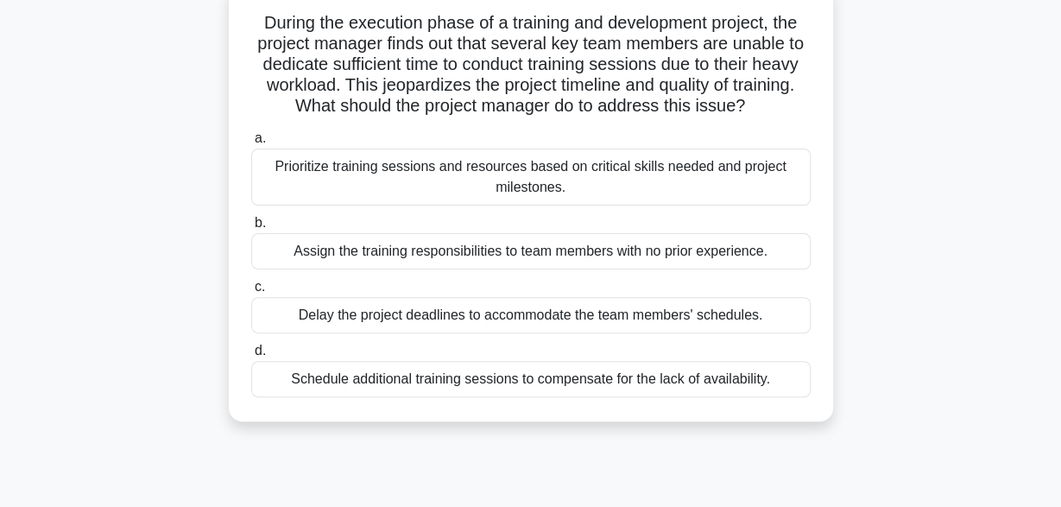
click at [376, 193] on div "Prioritize training sessions and resources based on critical skills needed and …" at bounding box center [531, 177] width 560 height 57
click at [251, 144] on input "a. Prioritize training sessions and resources based on critical skills needed a…" at bounding box center [251, 138] width 0 height 11
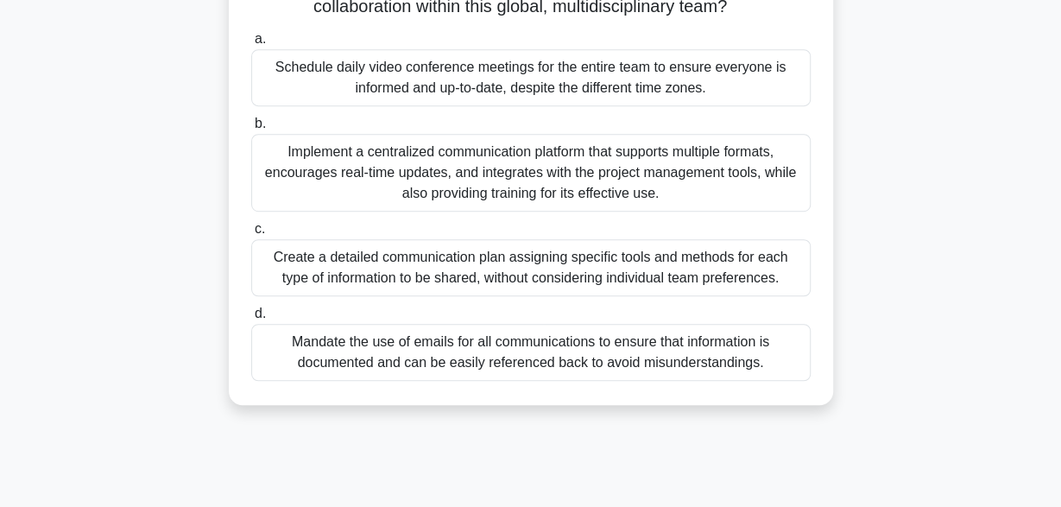
scroll to position [426, 0]
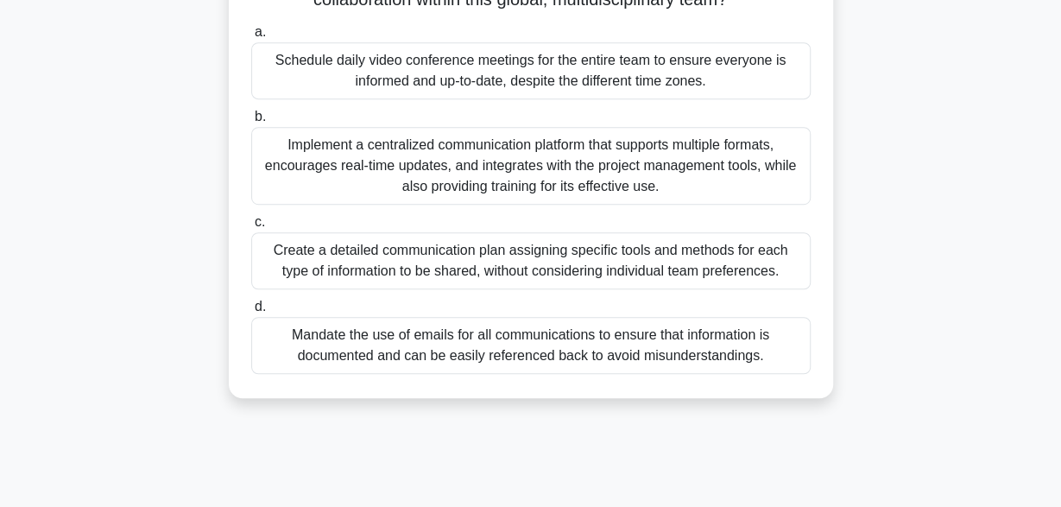
click at [540, 187] on div "Implement a centralized communication platform that supports multiple formats, …" at bounding box center [531, 166] width 560 height 78
click at [251, 123] on input "b. Implement a centralized communication platform that supports multiple format…" at bounding box center [251, 116] width 0 height 11
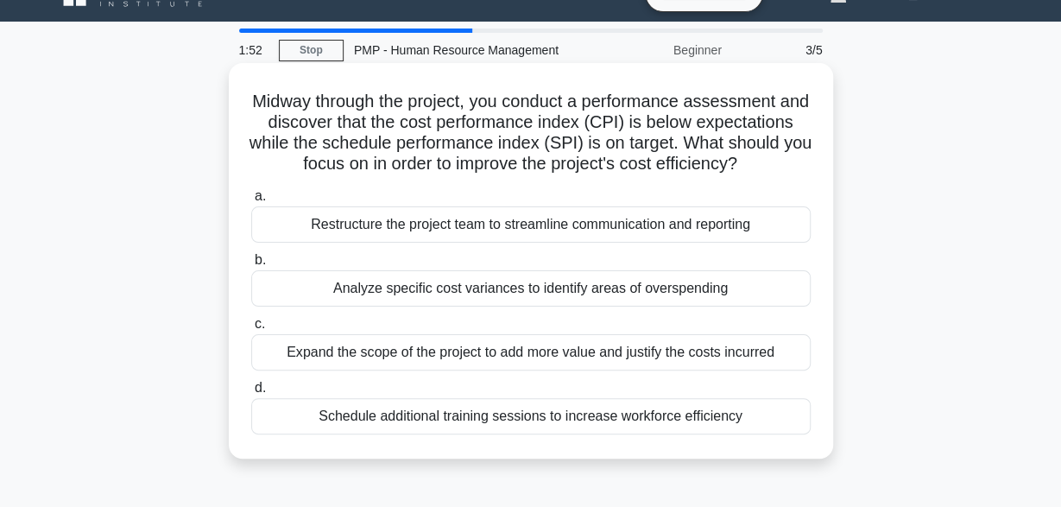
scroll to position [35, 0]
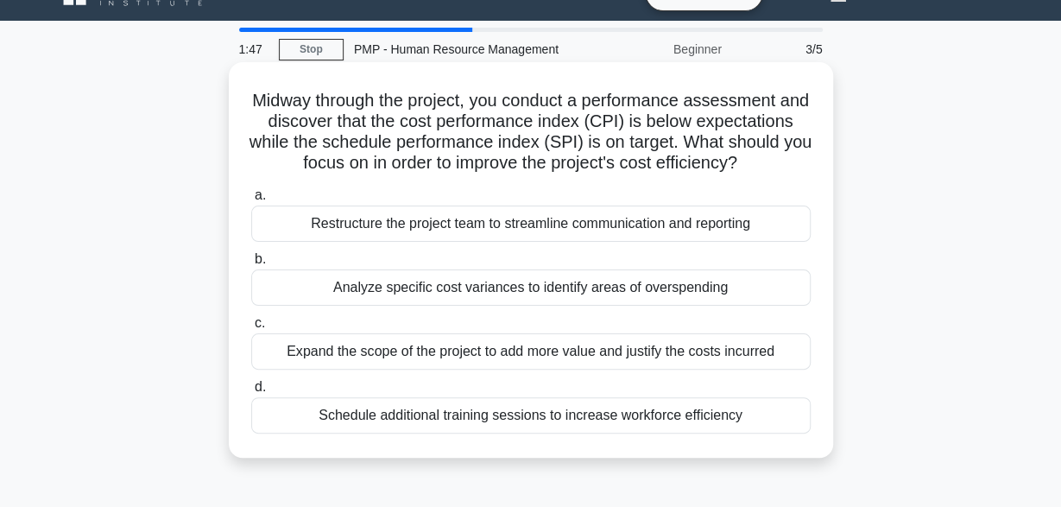
click at [611, 287] on div "Analyze specific cost variances to identify areas of overspending" at bounding box center [531, 287] width 560 height 36
click at [251, 265] on input "b. Analyze specific cost variances to identify areas of overspending" at bounding box center [251, 259] width 0 height 11
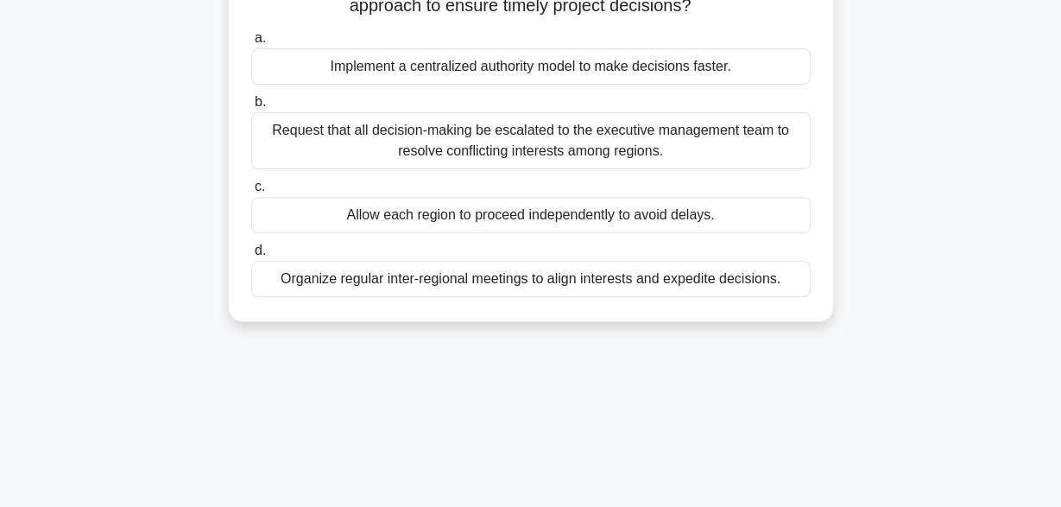
scroll to position [218, 0]
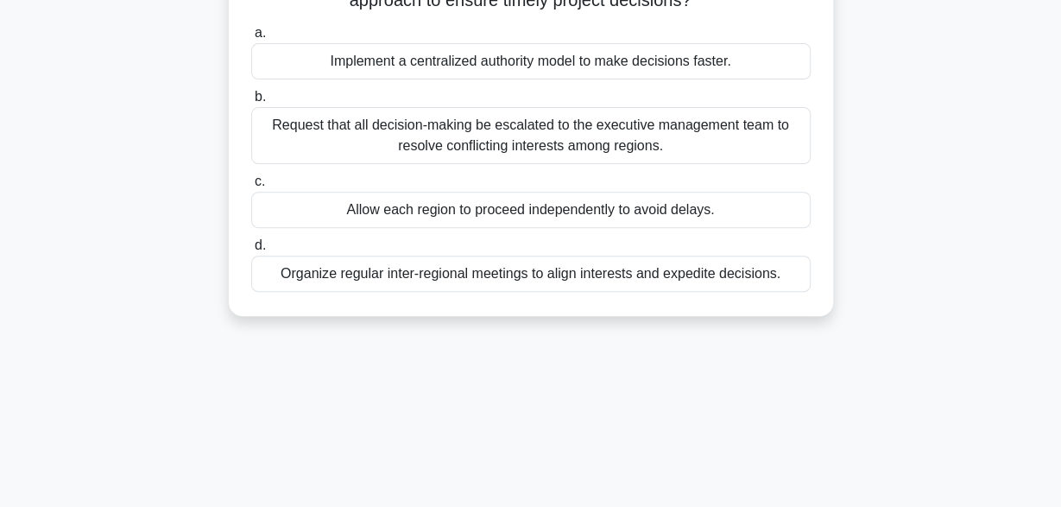
click at [404, 286] on div "Organize regular inter-regional meetings to align interests and expedite decisi…" at bounding box center [531, 274] width 560 height 36
click at [251, 251] on input "d. Organize regular inter-regional meetings to align interests and expedite dec…" at bounding box center [251, 245] width 0 height 11
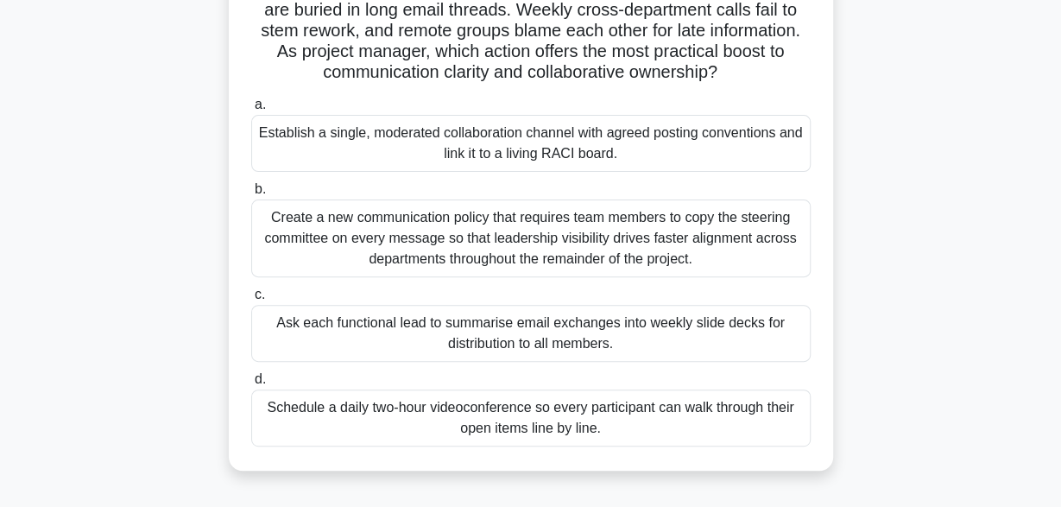
scroll to position [168, 0]
click at [531, 232] on div "Create a new communication policy that requires team members to copy the steeri…" at bounding box center [531, 238] width 560 height 78
click at [251, 194] on input "b. Create a new communication policy that requires team members to copy the ste…" at bounding box center [251, 188] width 0 height 11
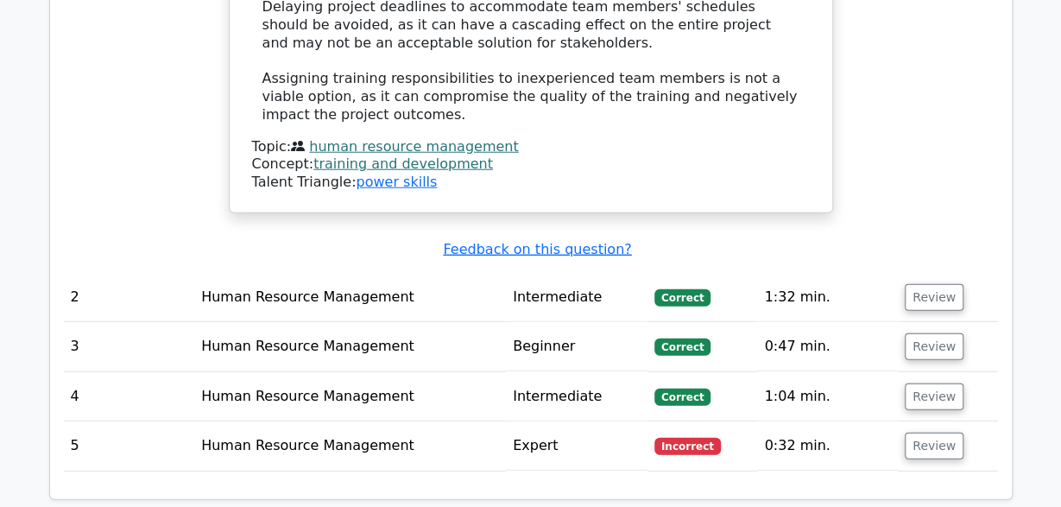
scroll to position [2157, 0]
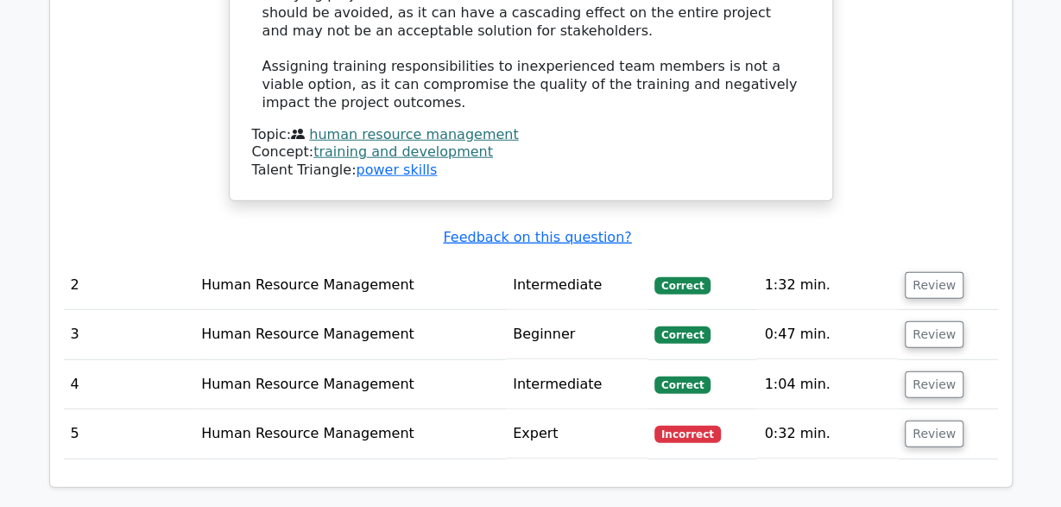
click at [713, 425] on span "Incorrect" at bounding box center [688, 433] width 66 height 17
click at [925, 420] on button "Review" at bounding box center [934, 433] width 59 height 27
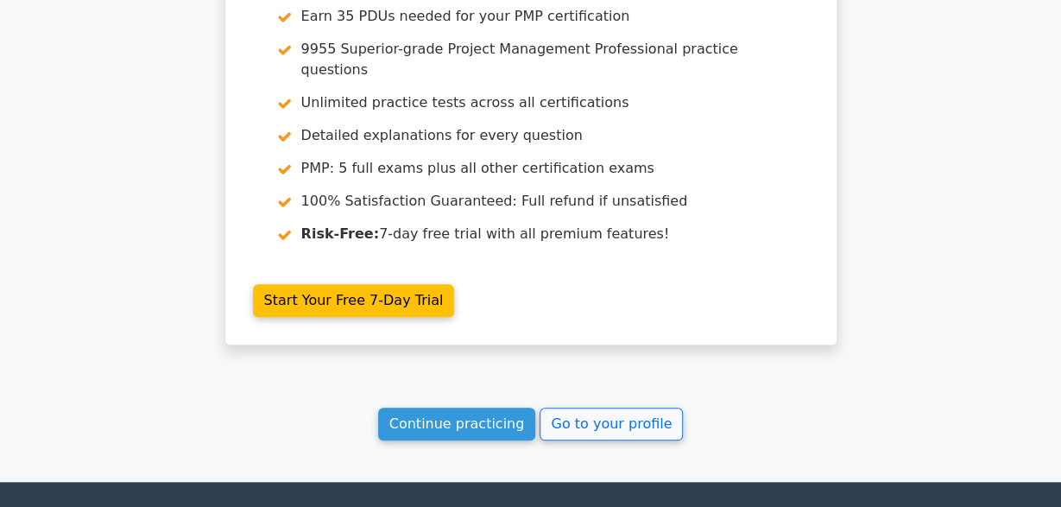
scroll to position [3858, 0]
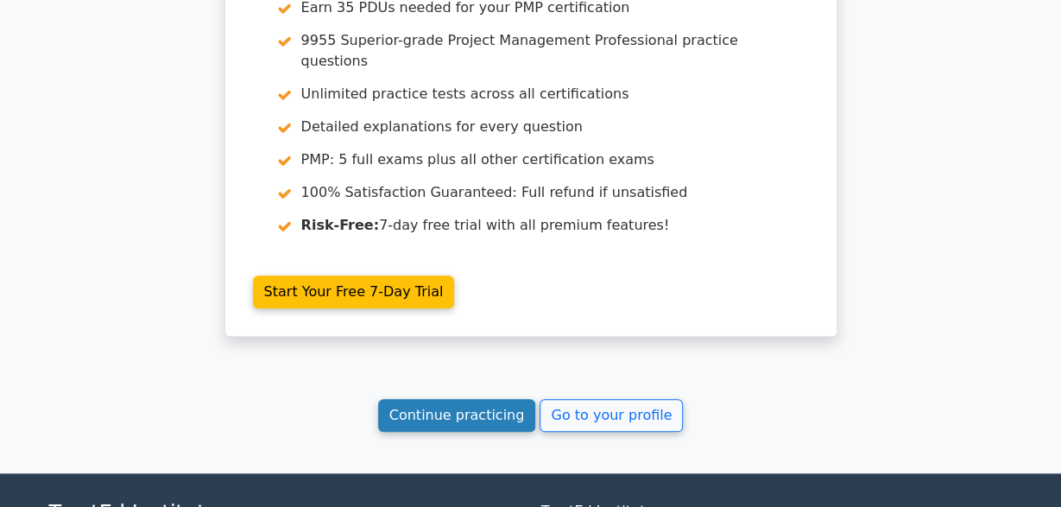
click at [451, 399] on link "Continue practicing" at bounding box center [457, 415] width 158 height 33
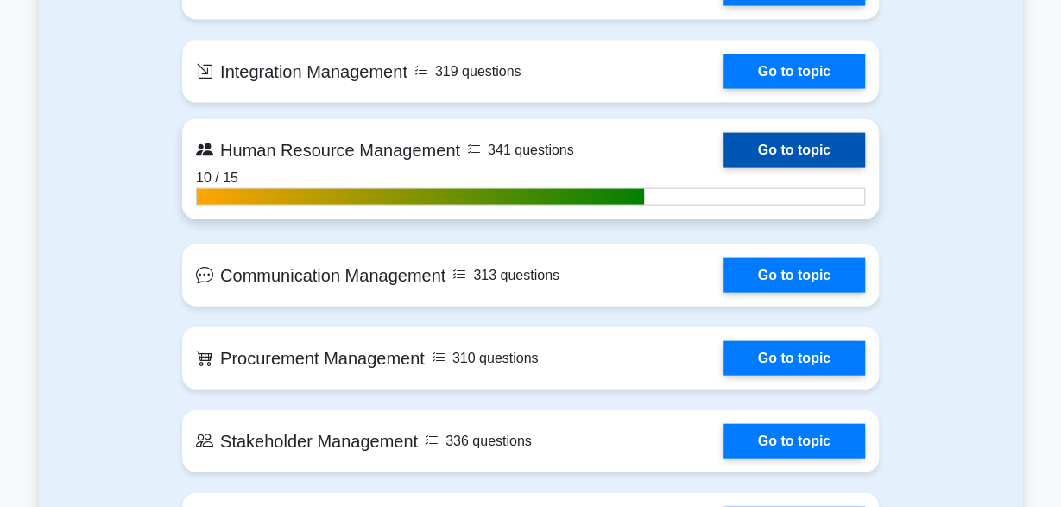
scroll to position [1745, 0]
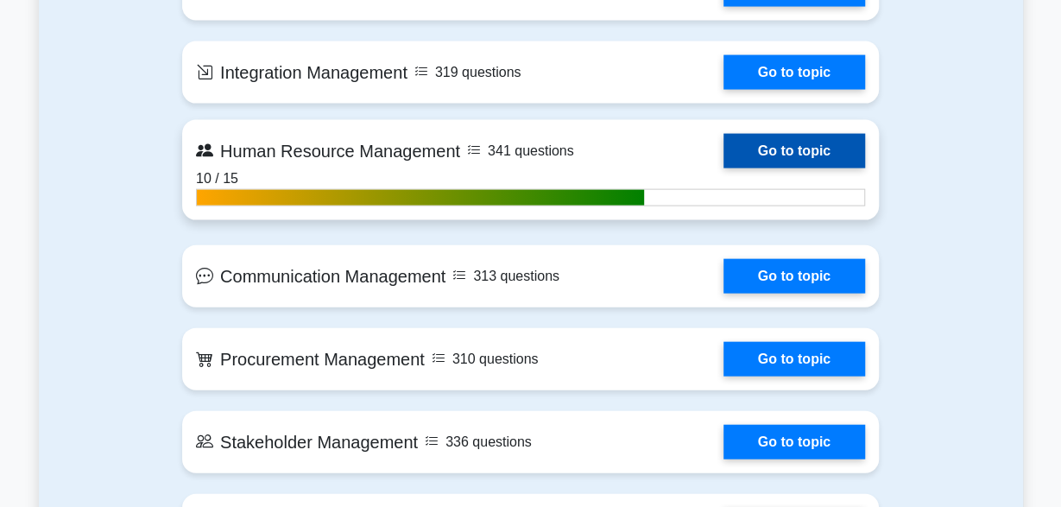
click at [761, 152] on link "Go to topic" at bounding box center [795, 151] width 142 height 35
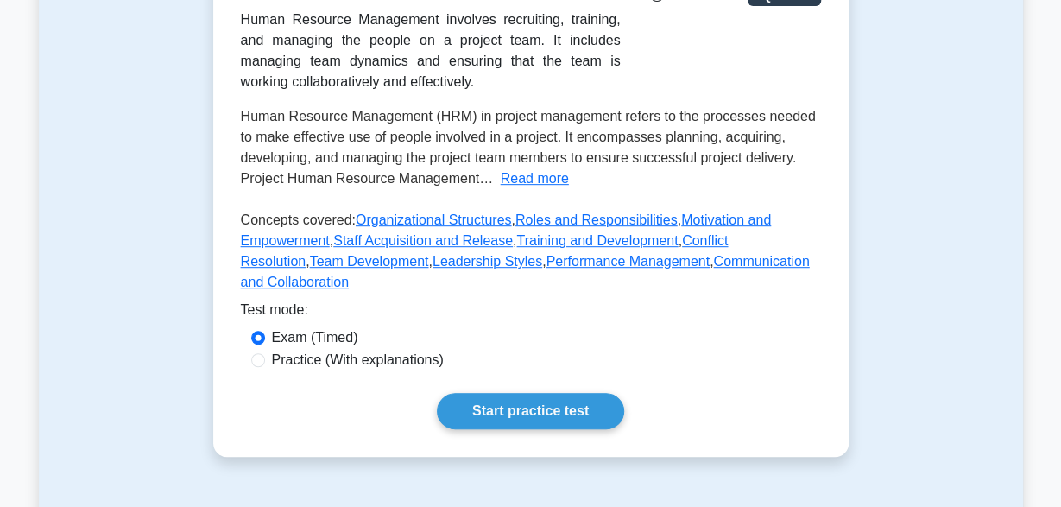
scroll to position [360, 0]
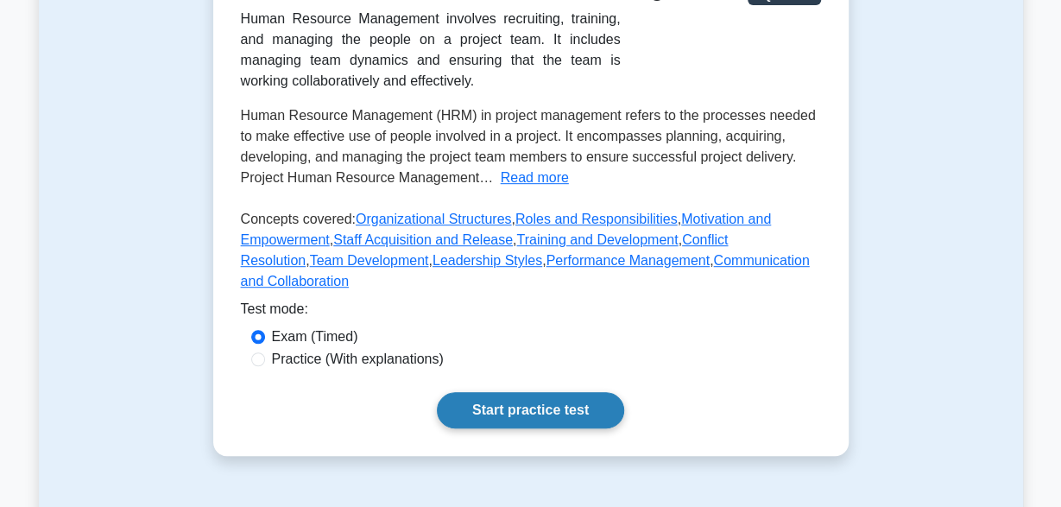
click at [563, 393] on link "Start practice test" at bounding box center [530, 410] width 187 height 36
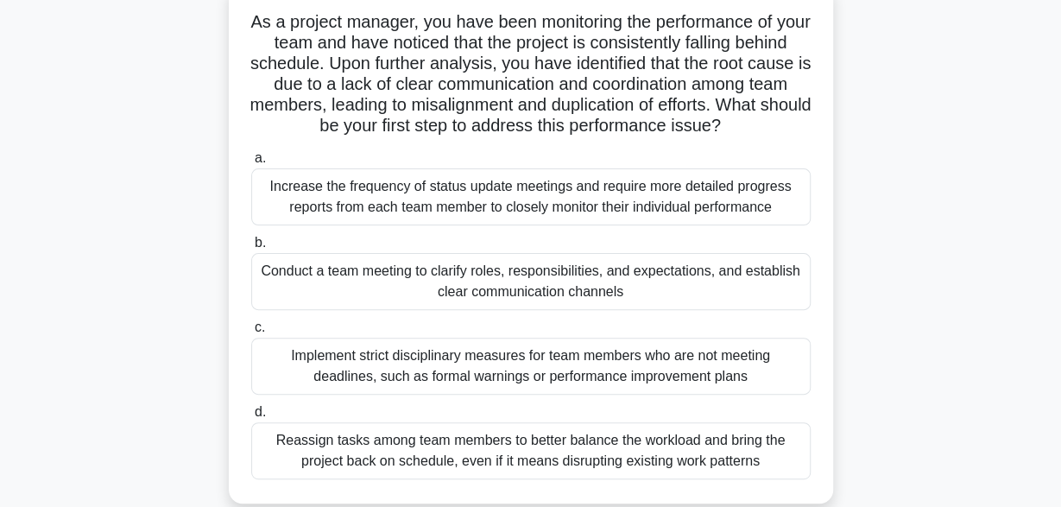
scroll to position [107, 0]
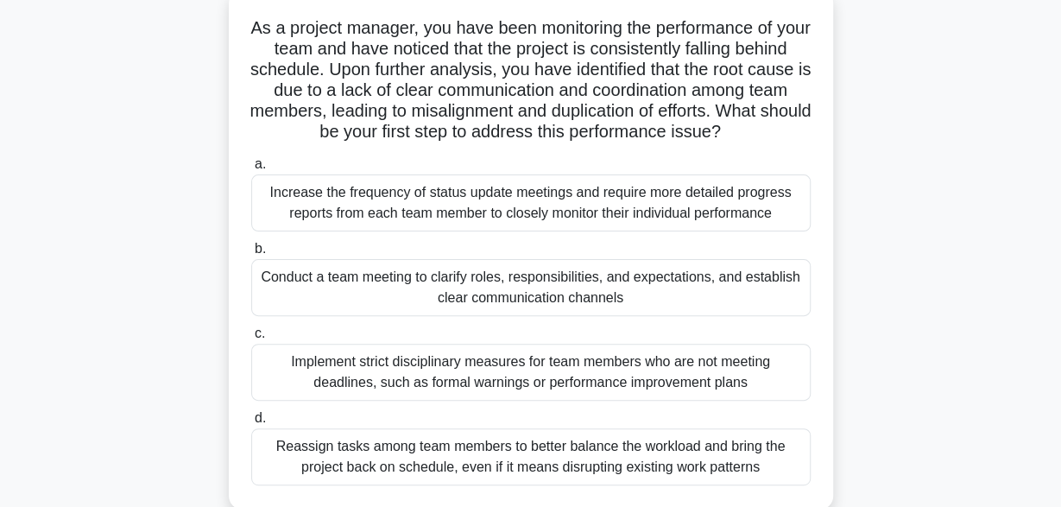
click at [554, 284] on div "Conduct a team meeting to clarify roles, responsibilities, and expectations, an…" at bounding box center [531, 287] width 560 height 57
click at [251, 255] on input "b. Conduct a team meeting to clarify roles, responsibilities, and expectations,…" at bounding box center [251, 248] width 0 height 11
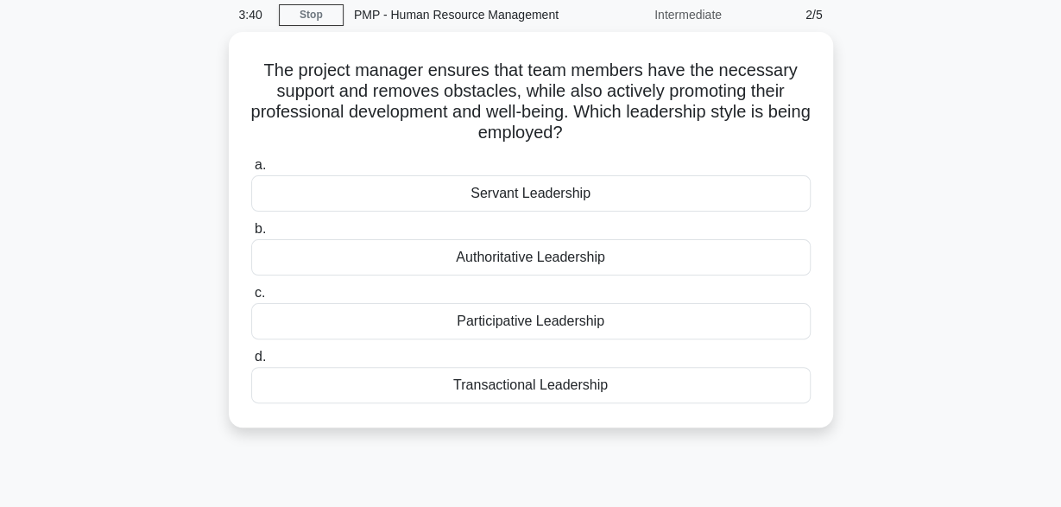
scroll to position [70, 0]
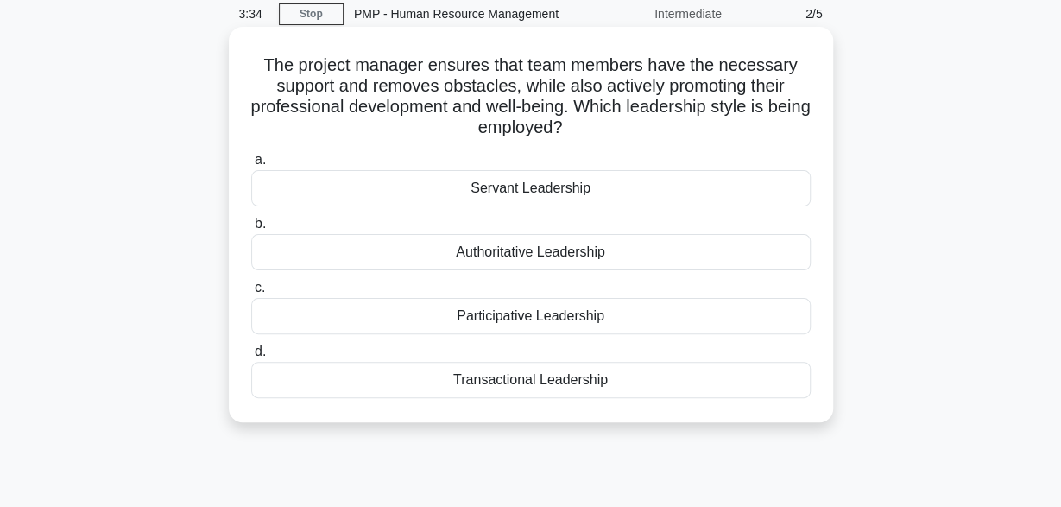
click at [553, 322] on div "Participative Leadership" at bounding box center [531, 316] width 560 height 36
click at [251, 294] on input "c. Participative Leadership" at bounding box center [251, 287] width 0 height 11
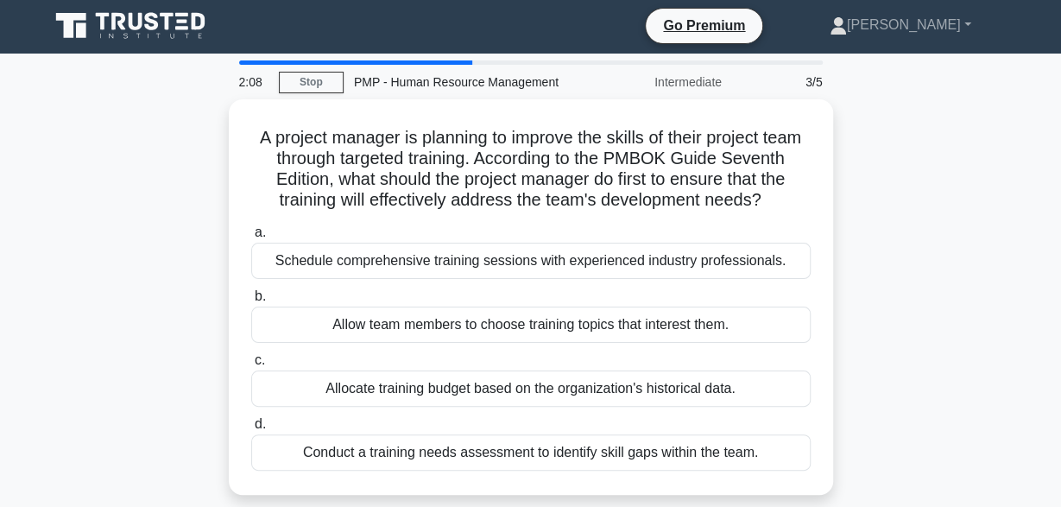
scroll to position [0, 0]
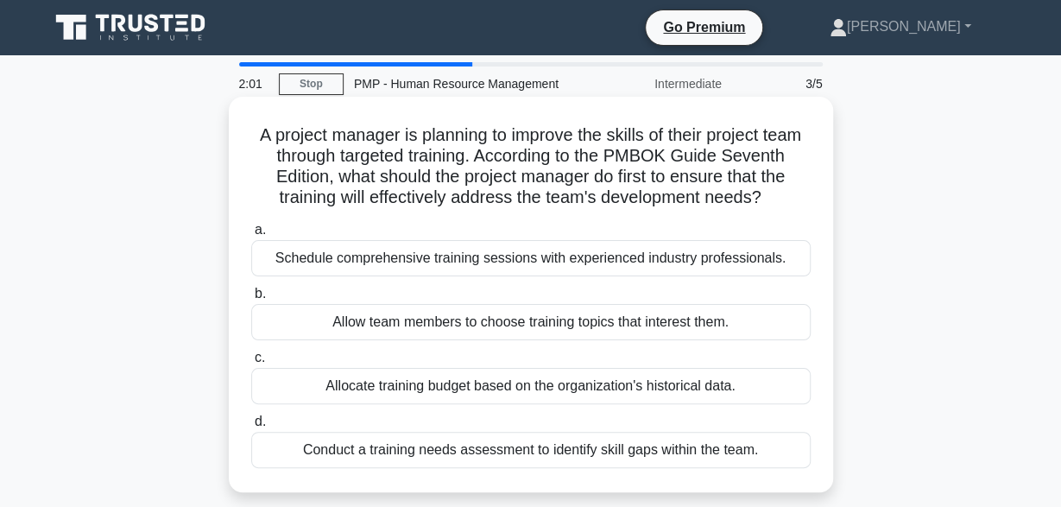
click at [510, 267] on div "Schedule comprehensive training sessions with experienced industry professional…" at bounding box center [531, 258] width 560 height 36
click at [251, 236] on input "a. Schedule comprehensive training sessions with experienced industry professio…" at bounding box center [251, 230] width 0 height 11
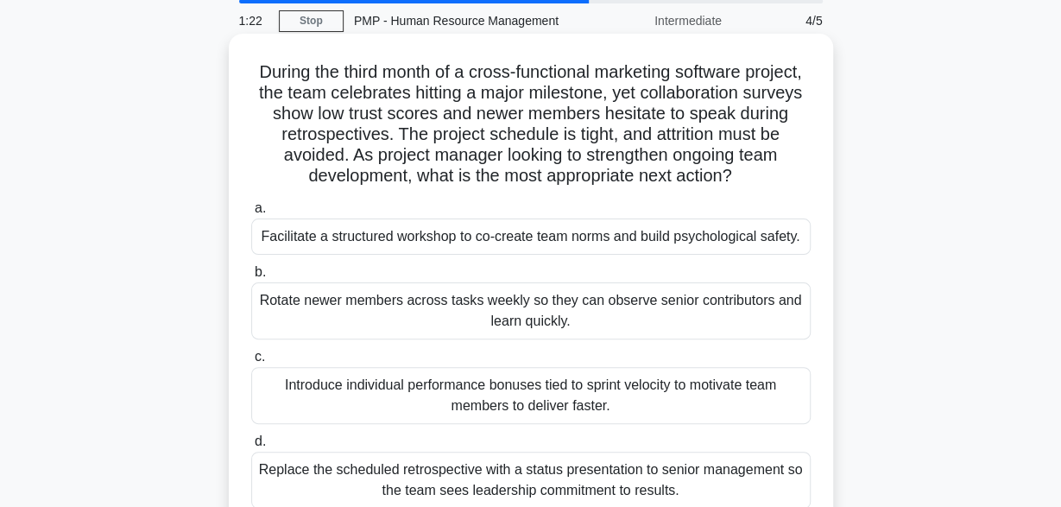
scroll to position [64, 0]
click at [548, 300] on div "Rotate newer members across tasks weekly so they can observe senior contributor…" at bounding box center [531, 309] width 560 height 57
click at [251, 277] on input "b. Rotate newer members across tasks weekly so they can observe senior contribu…" at bounding box center [251, 271] width 0 height 11
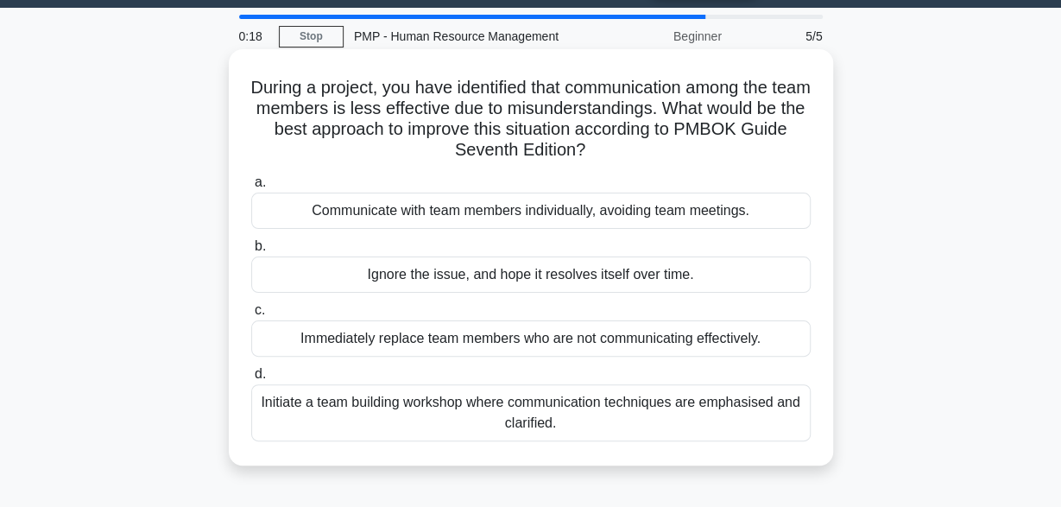
scroll to position [48, 0]
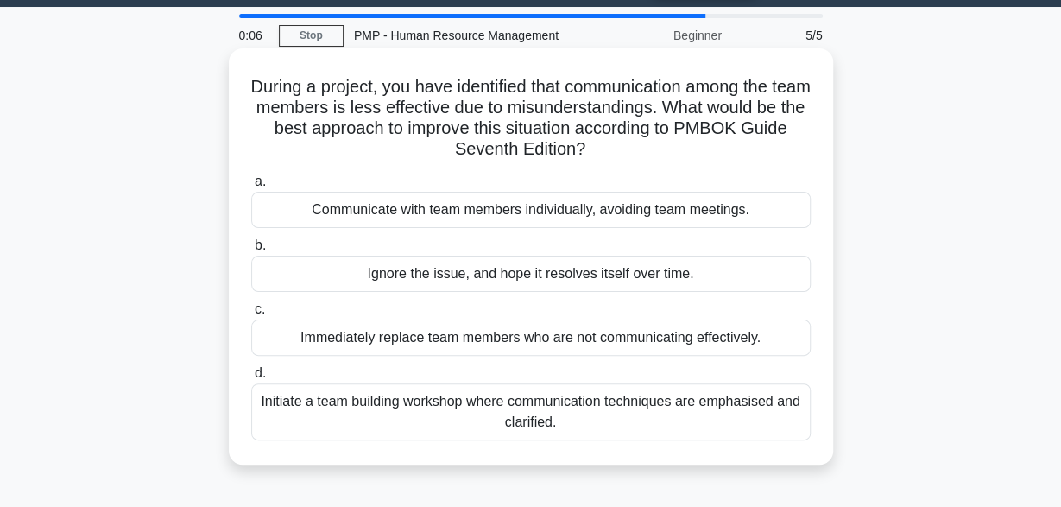
click at [543, 206] on div "Communicate with team members individually, avoiding team meetings." at bounding box center [531, 210] width 560 height 36
click at [251, 187] on input "a. Communicate with team members individually, avoiding team meetings." at bounding box center [251, 181] width 0 height 11
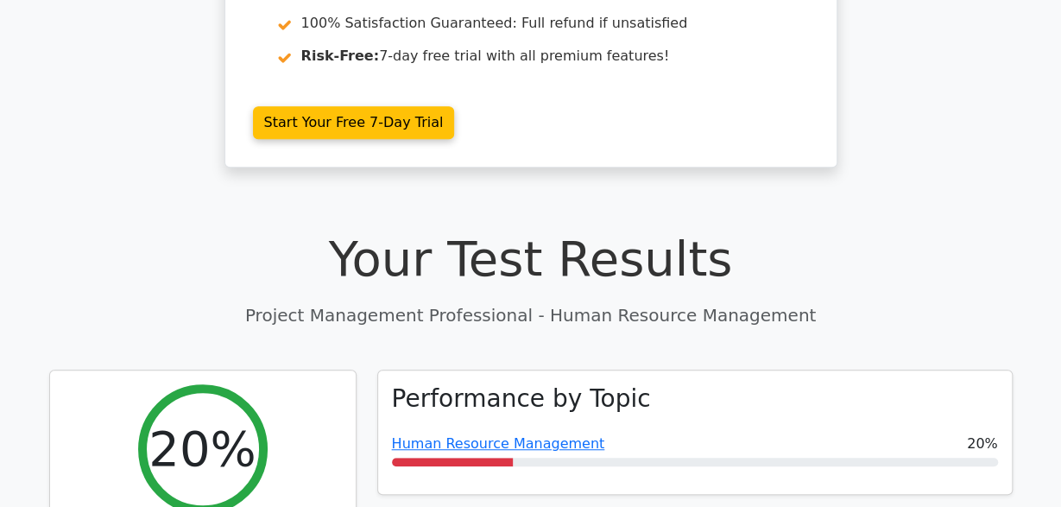
scroll to position [402, 0]
click at [543, 229] on h1 "Your Test Results" at bounding box center [531, 258] width 964 height 58
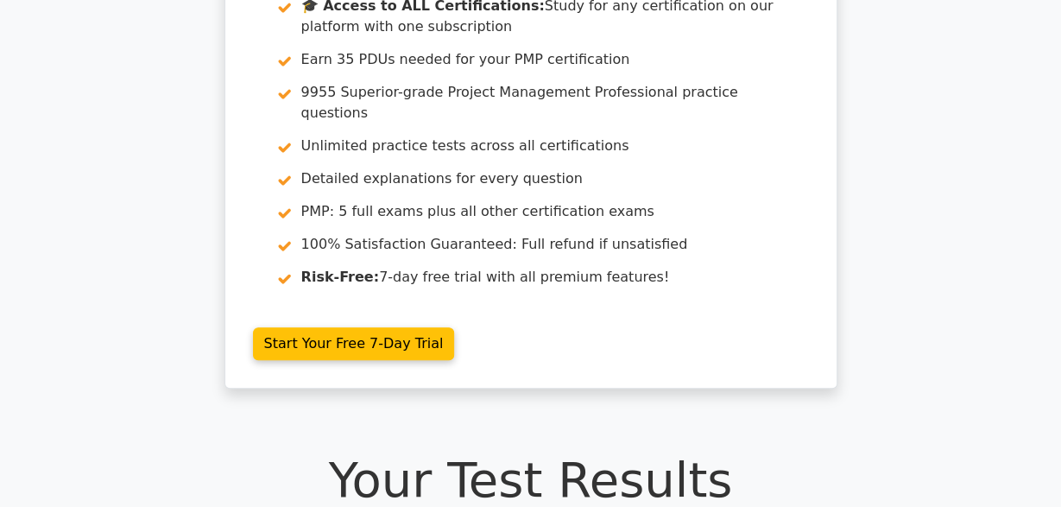
scroll to position [0, 0]
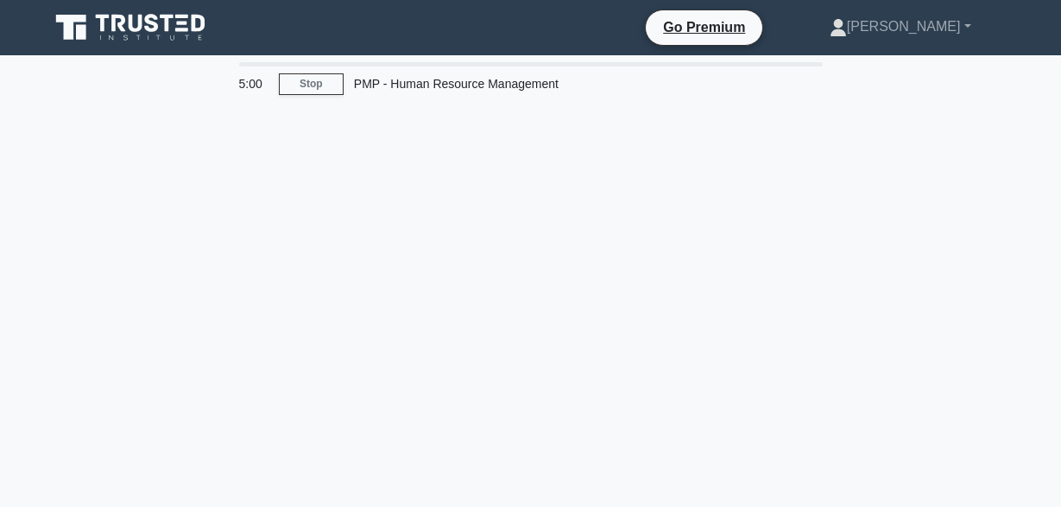
scroll to position [48, 0]
